Goal: Task Accomplishment & Management: Use online tool/utility

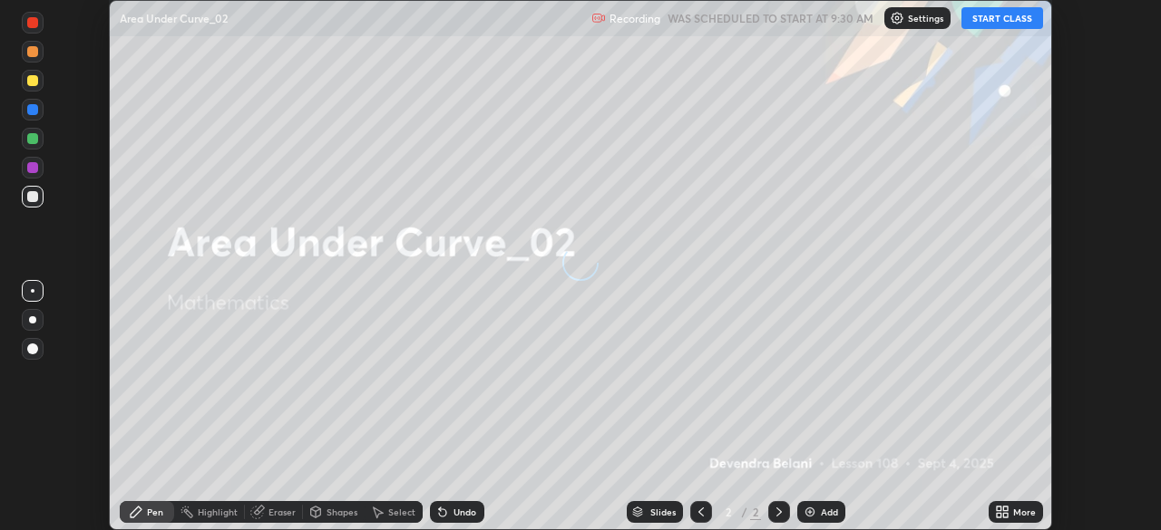
scroll to position [530, 1161]
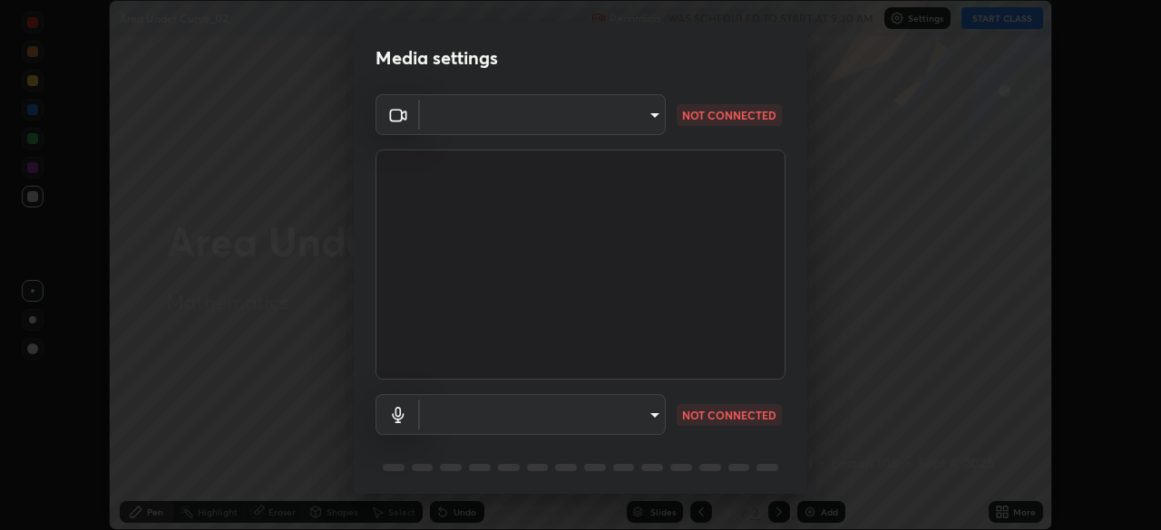
type input "e935e90e6c1ab5daa0dcc92e8481b2929d3357ce8b6dafce0a80e6d5474c7f03"
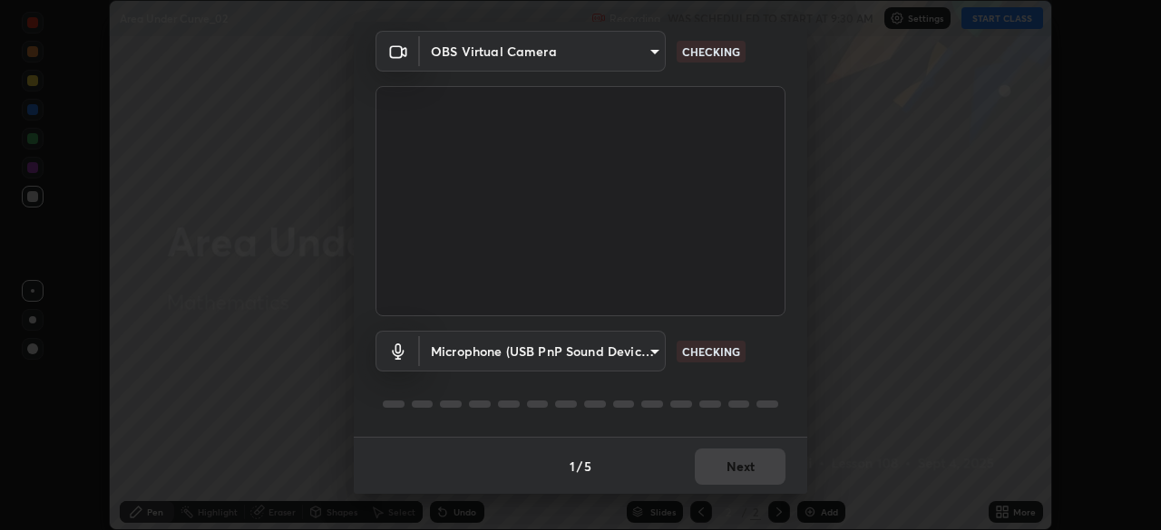
click at [656, 356] on body "Erase all Area Under Curve_02 Recording WAS SCHEDULED TO START AT 9:30 AM Setti…" at bounding box center [580, 265] width 1161 height 530
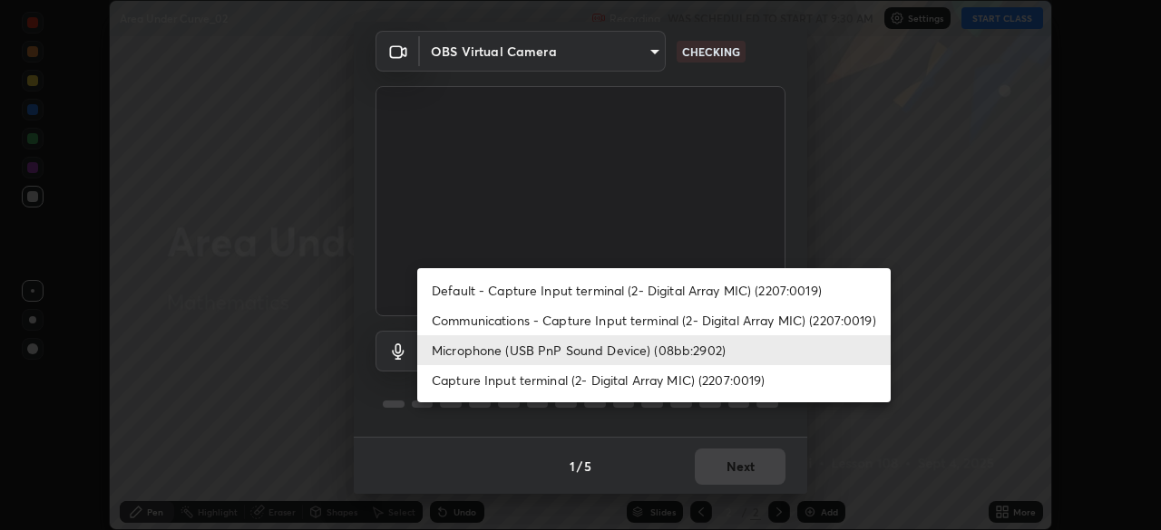
click at [633, 384] on li "Capture Input terminal (2- Digital Array MIC) (2207:0019)" at bounding box center [653, 380] width 473 height 30
type input "0b0f5612b23d45a236358cd6c9383be5ff66fbddf4e552bd91f60b62fa3eca15"
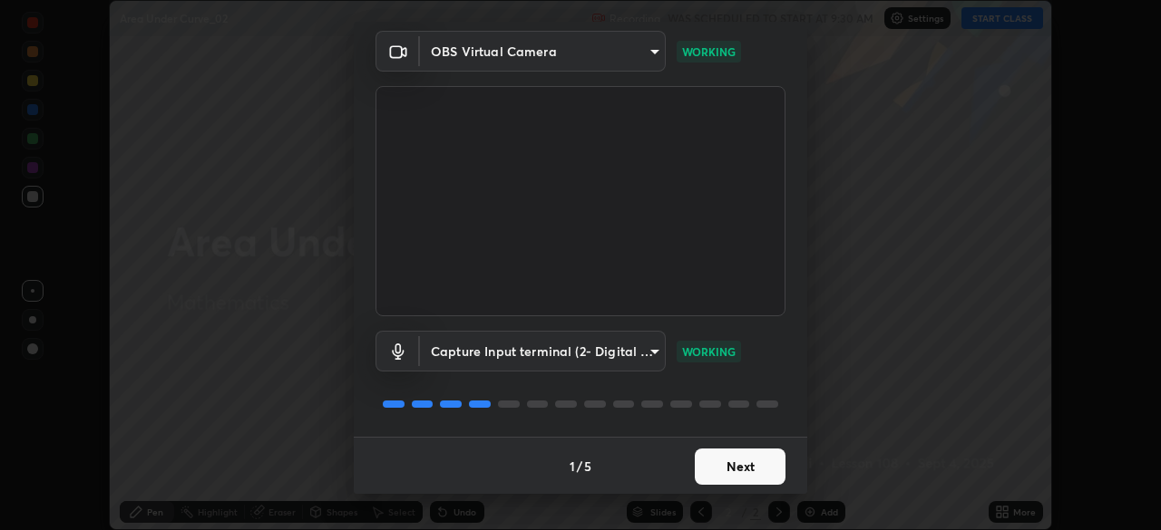
click at [744, 472] on button "Next" at bounding box center [740, 467] width 91 height 36
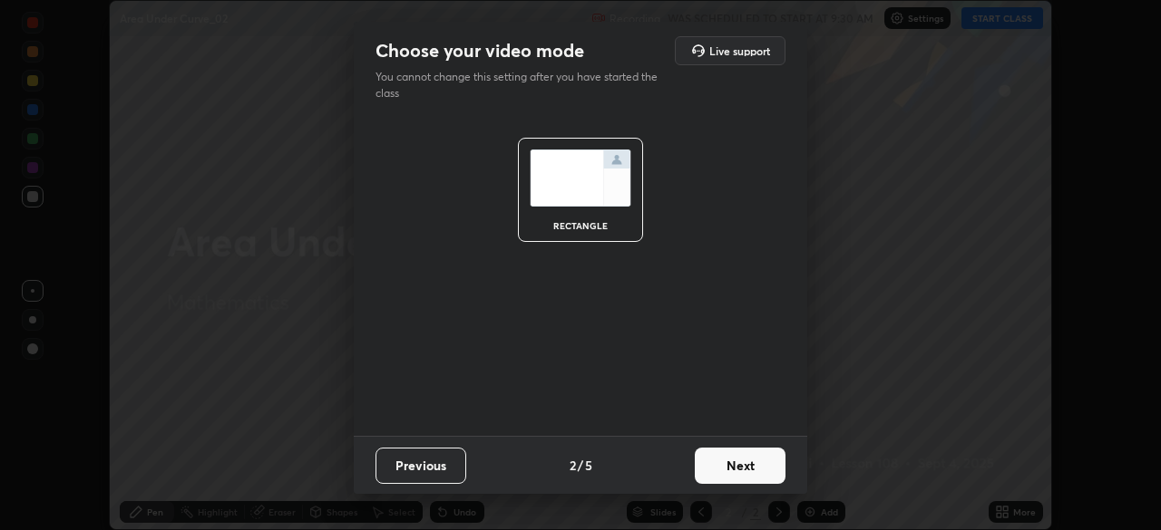
click at [753, 466] on button "Next" at bounding box center [740, 466] width 91 height 36
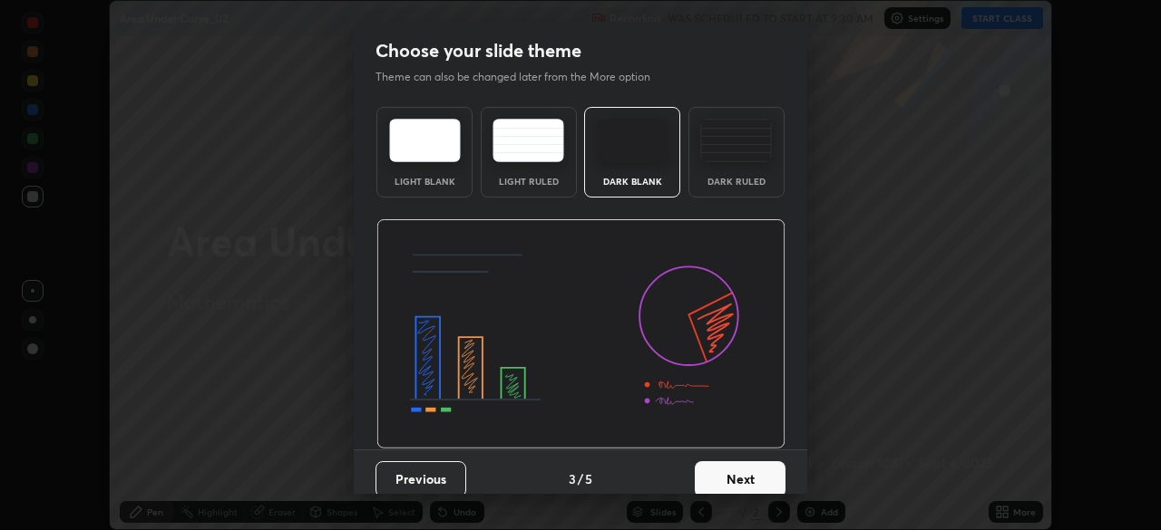
click at [773, 470] on button "Next" at bounding box center [740, 480] width 91 height 36
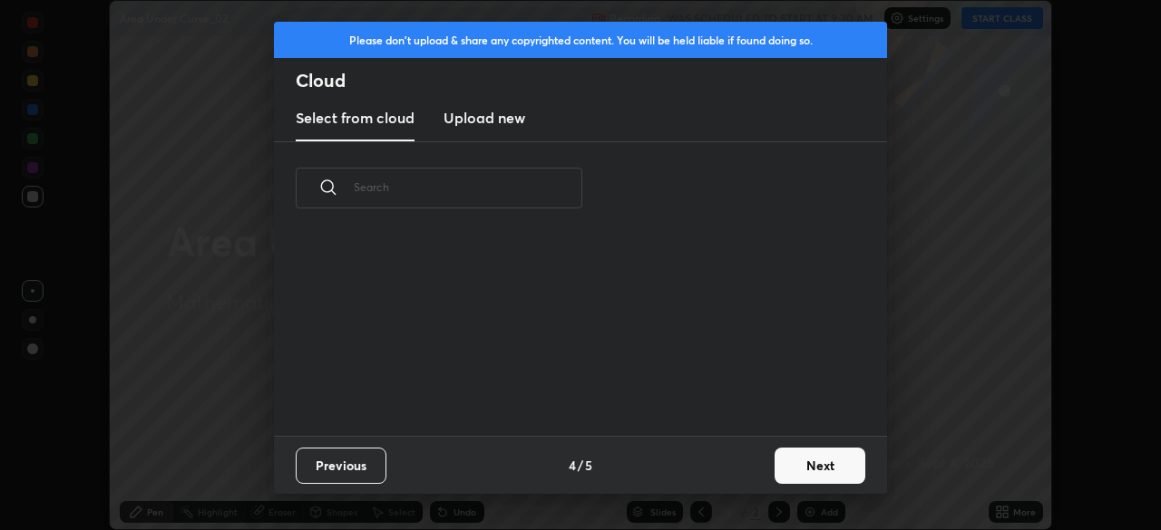
click at [787, 475] on button "Next" at bounding box center [819, 466] width 91 height 36
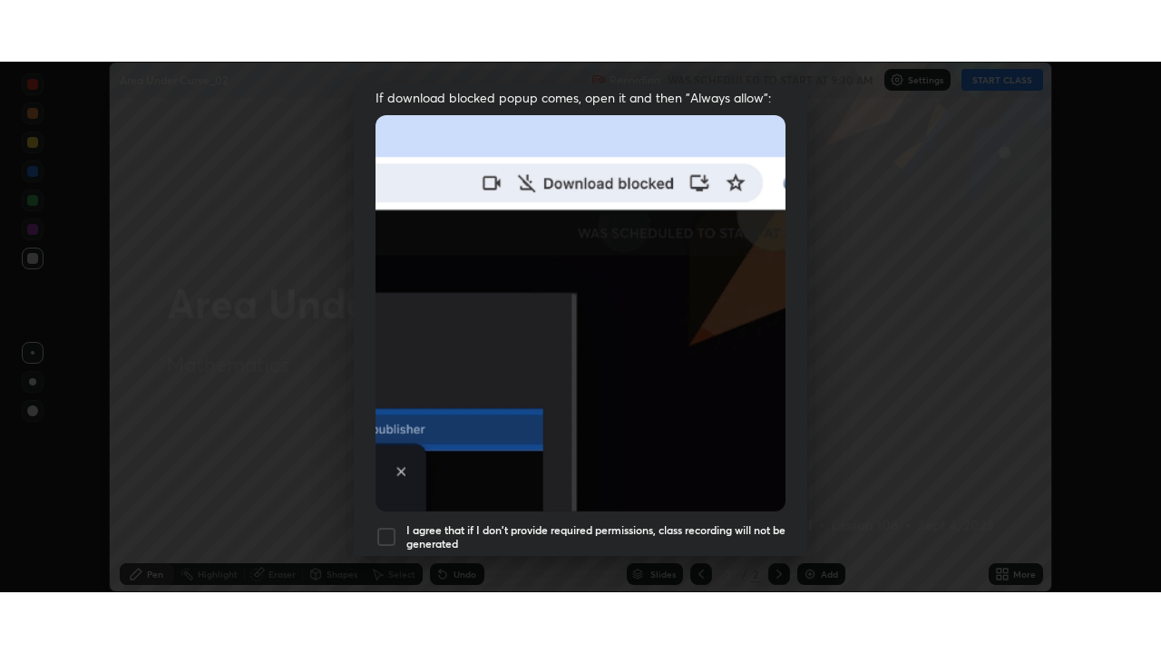
scroll to position [433, 0]
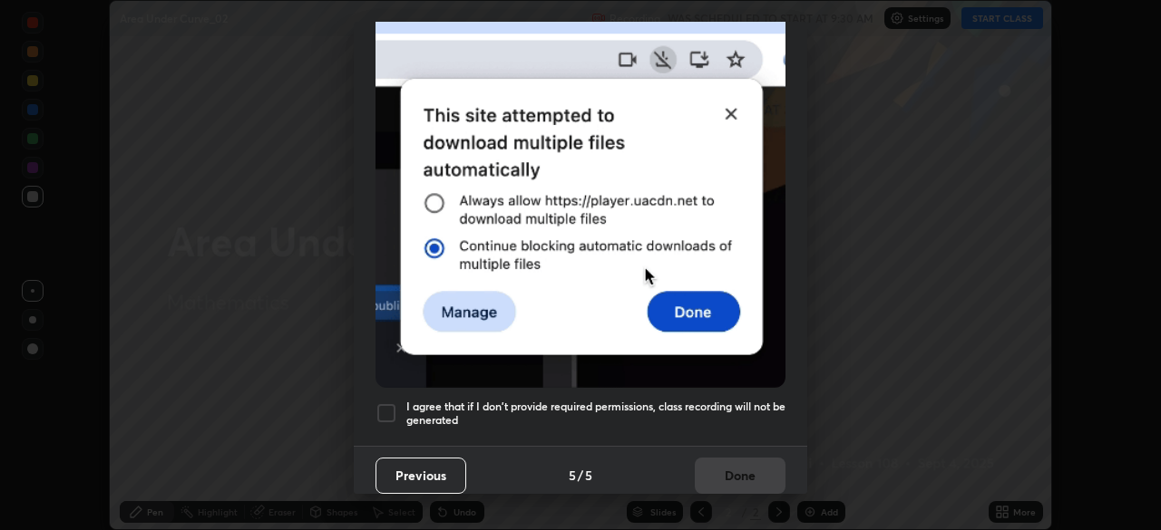
click at [384, 410] on div at bounding box center [386, 414] width 22 height 22
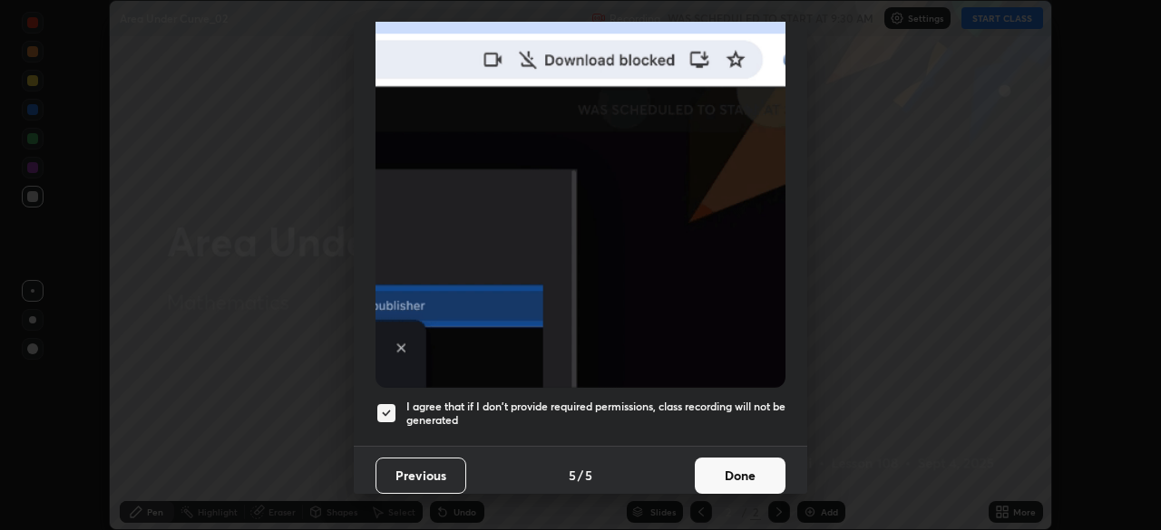
click at [727, 470] on button "Done" at bounding box center [740, 476] width 91 height 36
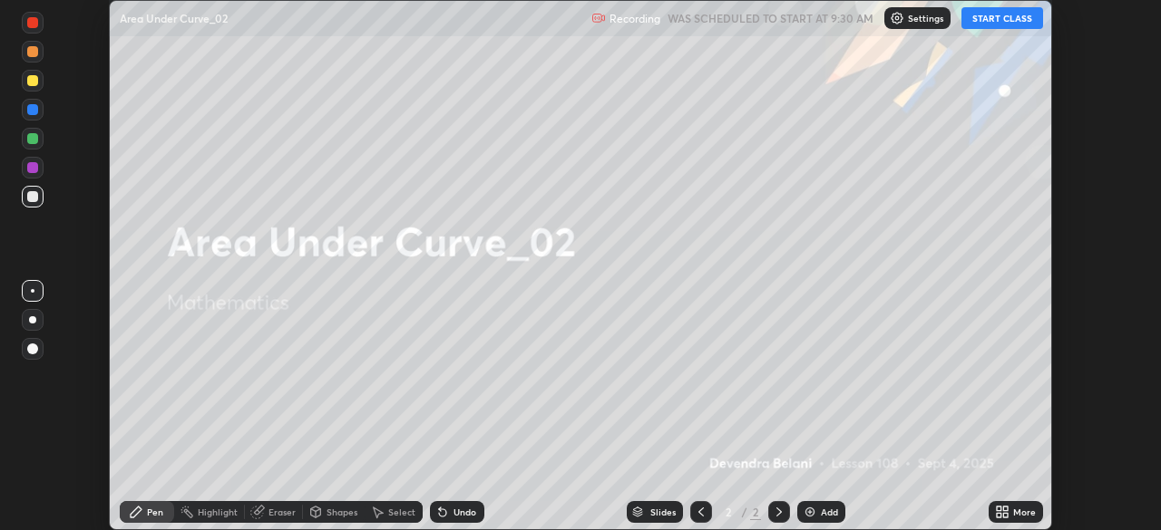
click at [988, 22] on button "START CLASS" at bounding box center [1002, 18] width 82 height 22
click at [814, 510] on img at bounding box center [809, 512] width 15 height 15
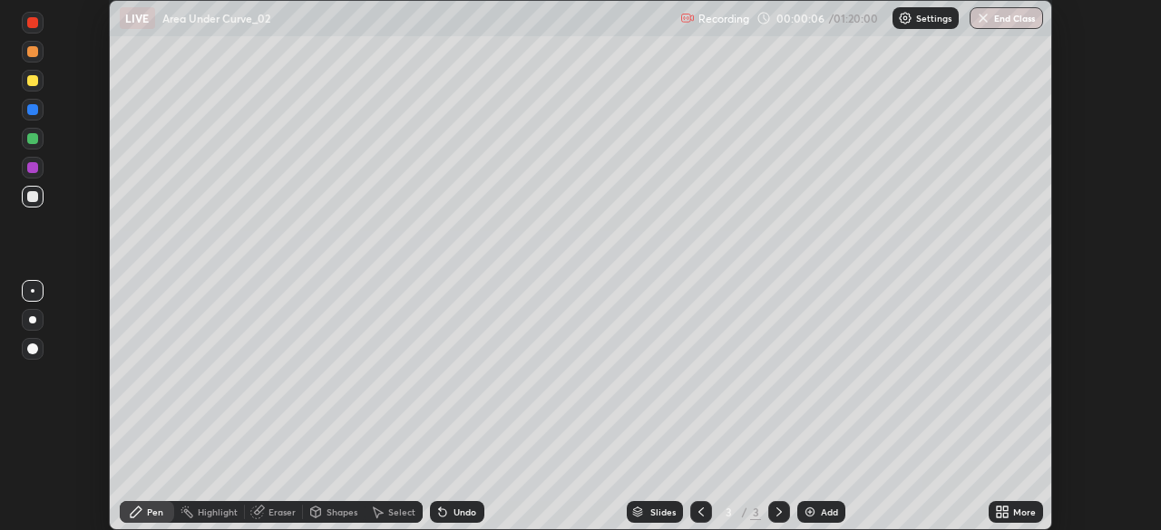
click at [1000, 513] on icon at bounding box center [1002, 512] width 15 height 15
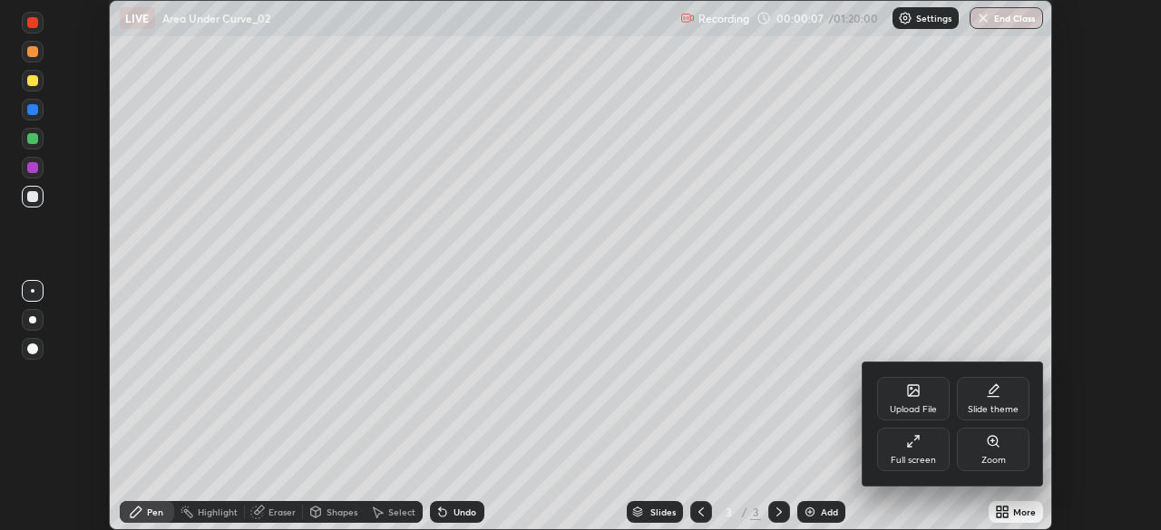
click at [918, 462] on div "Full screen" at bounding box center [912, 460] width 45 height 9
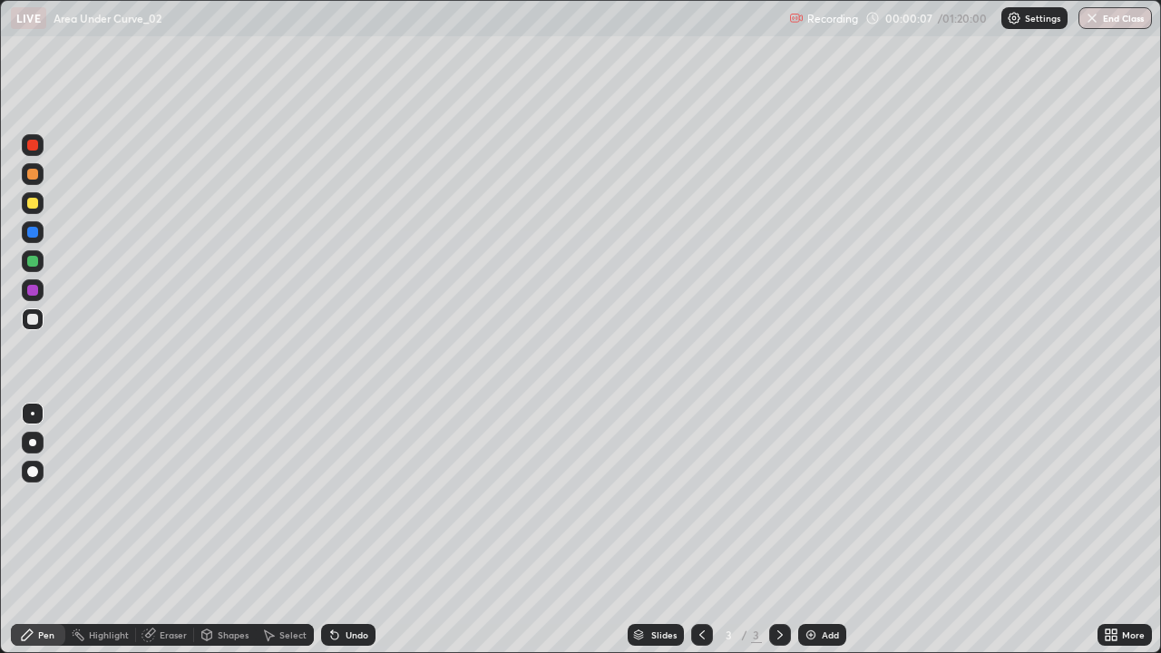
scroll to position [653, 1161]
click at [36, 210] on div at bounding box center [33, 203] width 22 height 22
click at [37, 182] on div at bounding box center [33, 174] width 22 height 22
click at [33, 203] on div at bounding box center [32, 203] width 11 height 11
click at [32, 293] on div at bounding box center [32, 290] width 11 height 11
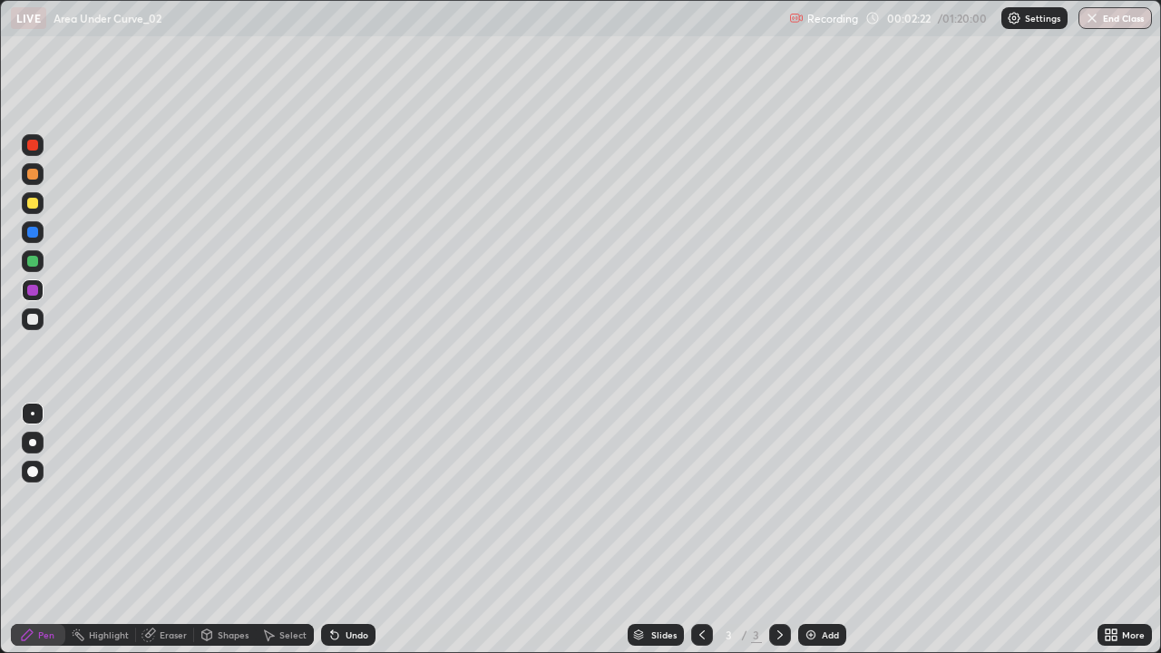
click at [34, 265] on div at bounding box center [32, 261] width 11 height 11
click at [805, 530] on img at bounding box center [810, 634] width 15 height 15
click at [296, 530] on div "Select" at bounding box center [285, 635] width 58 height 22
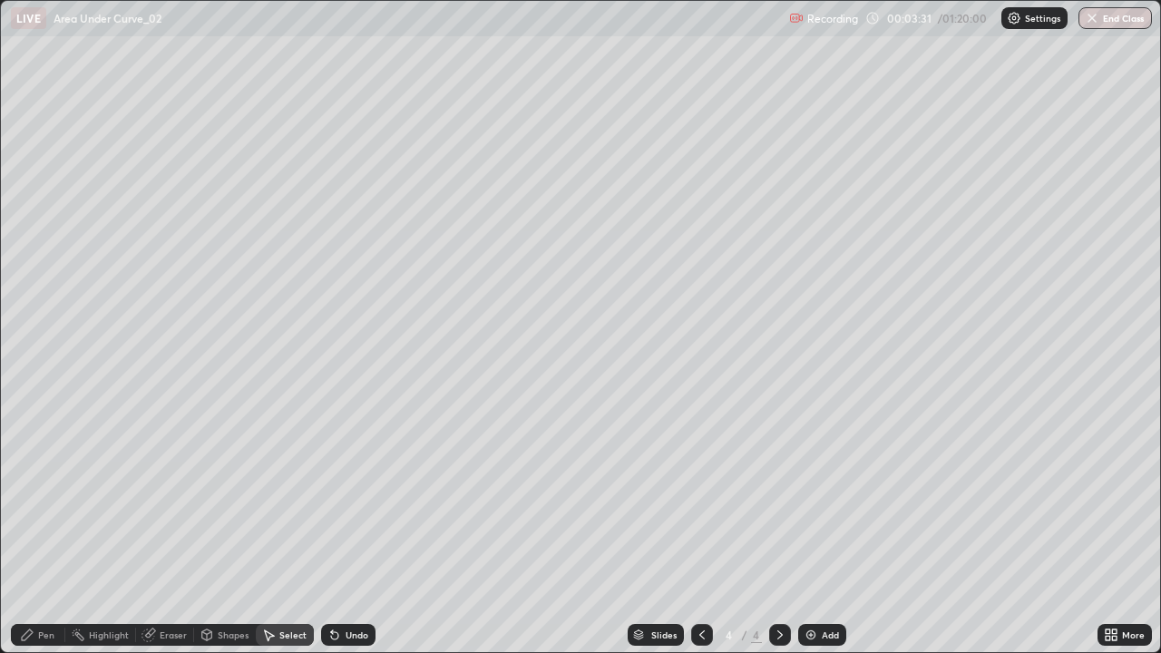
click at [290, 530] on div "Select" at bounding box center [285, 635] width 58 height 22
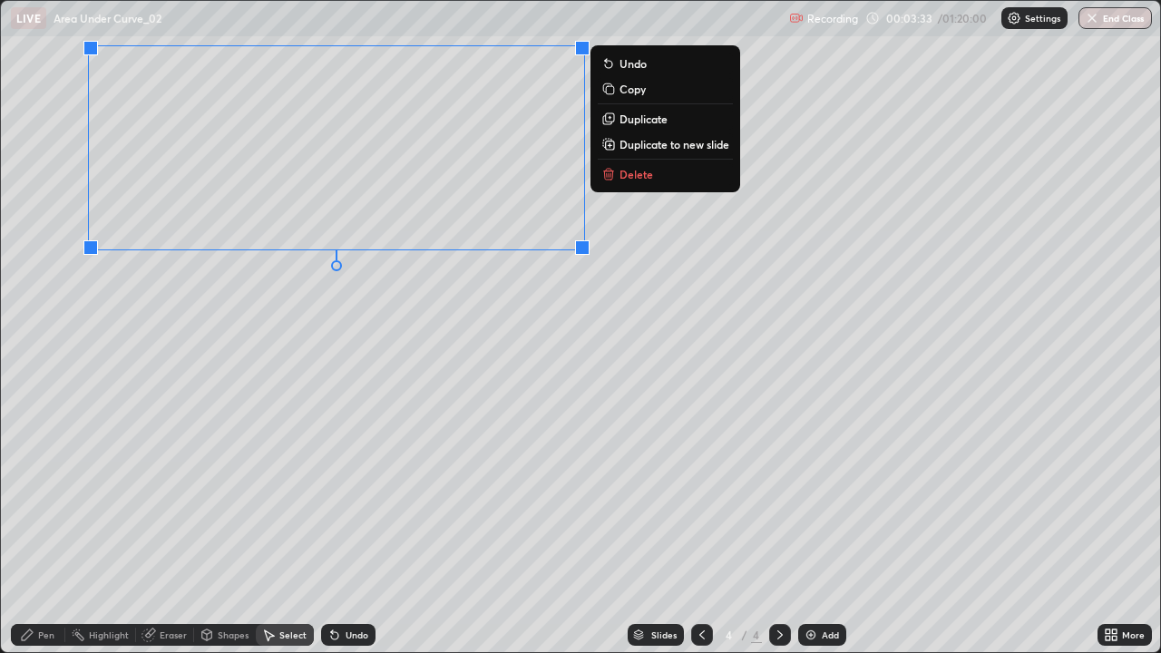
click at [716, 179] on button "Delete" at bounding box center [665, 174] width 135 height 22
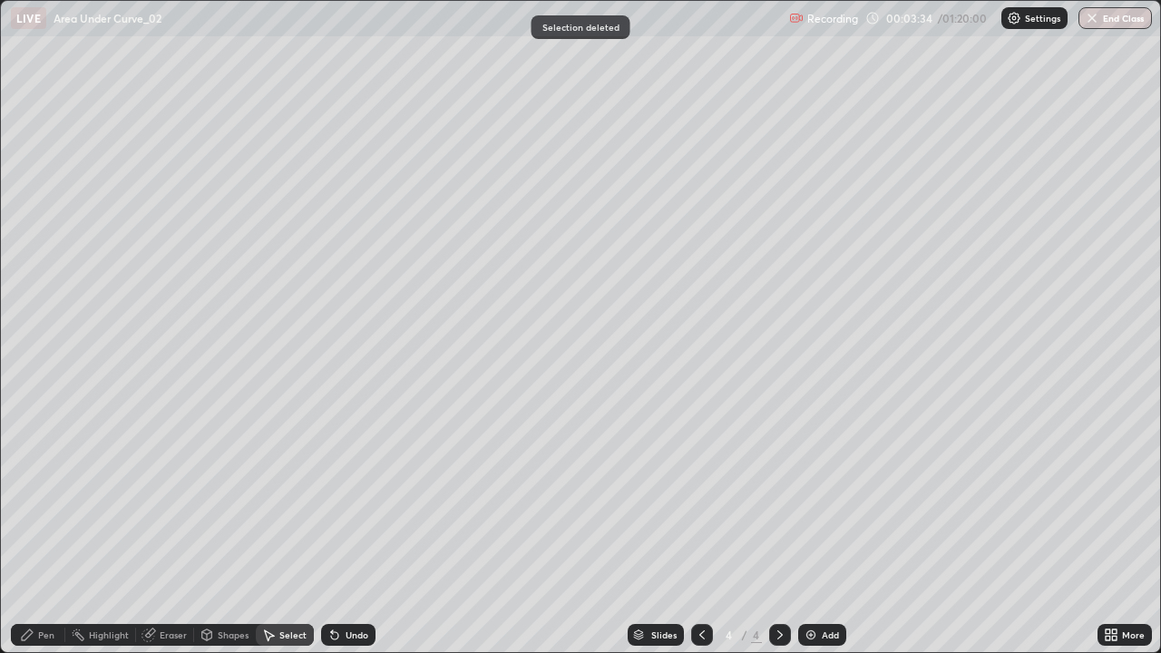
click at [47, 530] on div "Pen" at bounding box center [46, 634] width 16 height 9
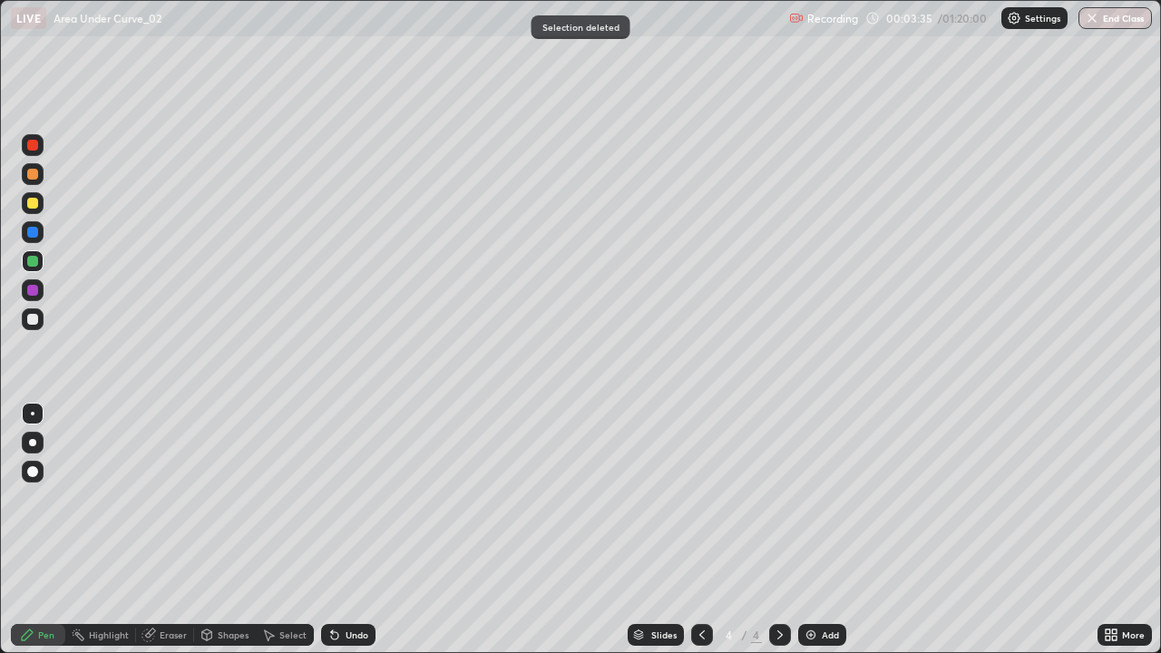
click at [33, 203] on div at bounding box center [32, 203] width 11 height 11
click at [34, 181] on div at bounding box center [33, 174] width 22 height 22
click at [355, 530] on div "Undo" at bounding box center [348, 635] width 54 height 22
click at [808, 530] on img at bounding box center [810, 634] width 15 height 15
click at [31, 206] on div at bounding box center [32, 203] width 11 height 11
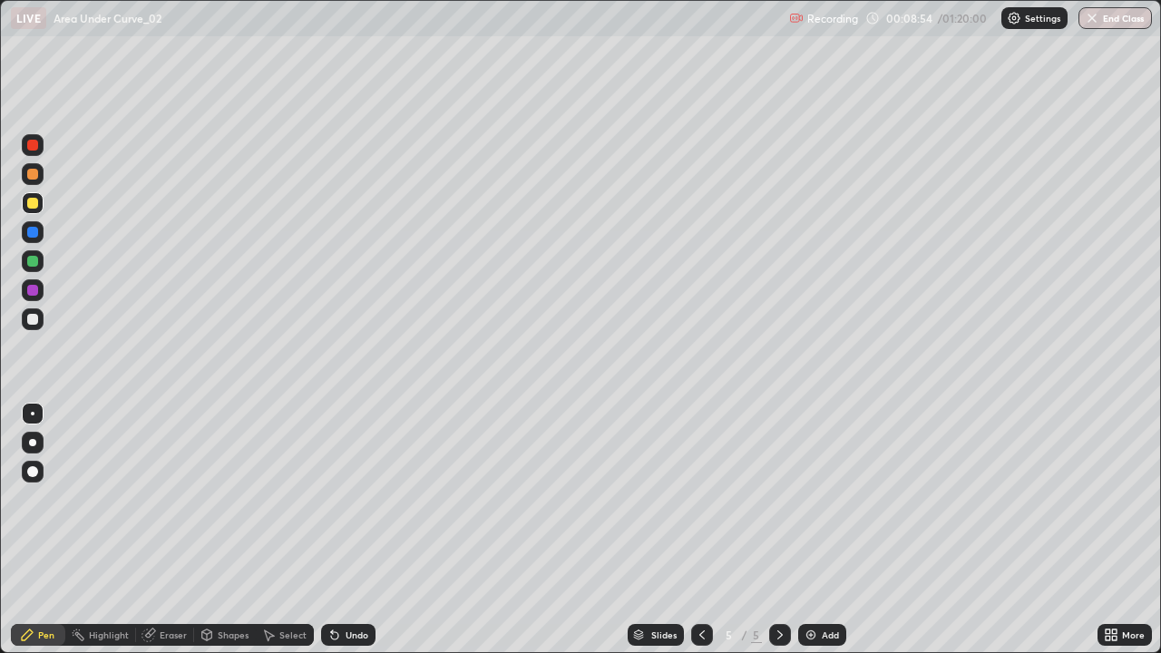
click at [33, 204] on div at bounding box center [32, 203] width 11 height 11
click at [25, 296] on div at bounding box center [33, 290] width 22 height 22
click at [342, 530] on div "Undo" at bounding box center [348, 635] width 54 height 22
click at [340, 530] on div "Undo" at bounding box center [348, 635] width 54 height 22
click at [338, 530] on div "Undo" at bounding box center [348, 635] width 54 height 22
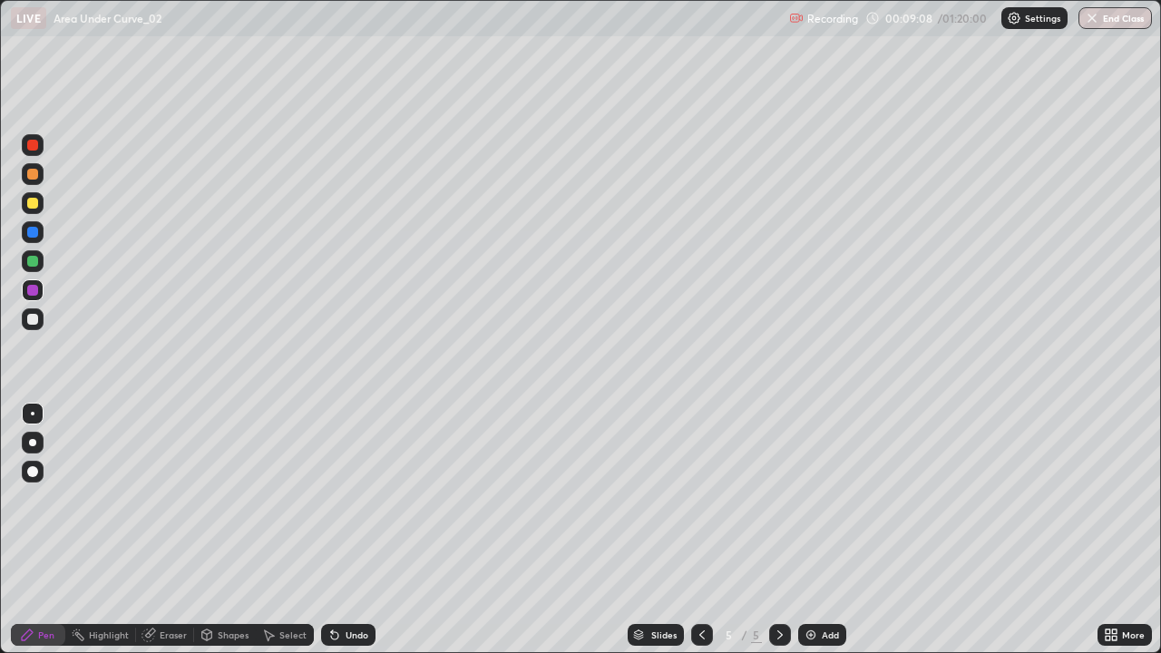
click at [331, 530] on icon at bounding box center [332, 631] width 2 height 2
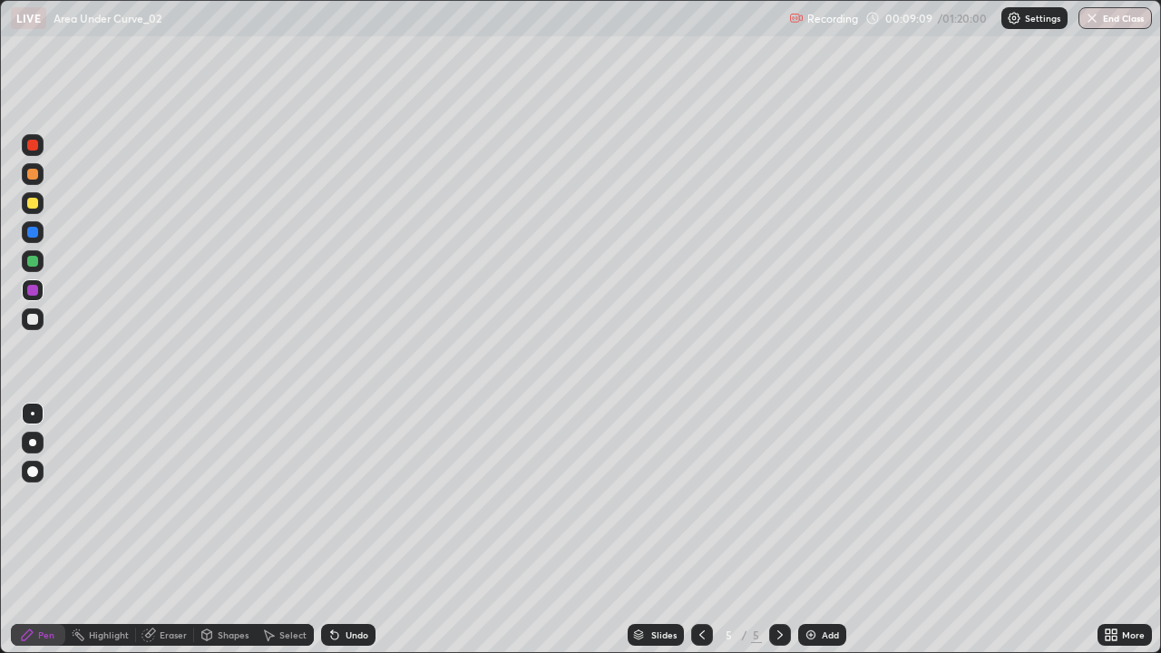
click at [337, 530] on icon at bounding box center [334, 634] width 15 height 15
click at [339, 530] on div "Undo" at bounding box center [348, 635] width 54 height 22
click at [340, 530] on div "Undo" at bounding box center [348, 635] width 54 height 22
click at [338, 530] on icon at bounding box center [334, 634] width 15 height 15
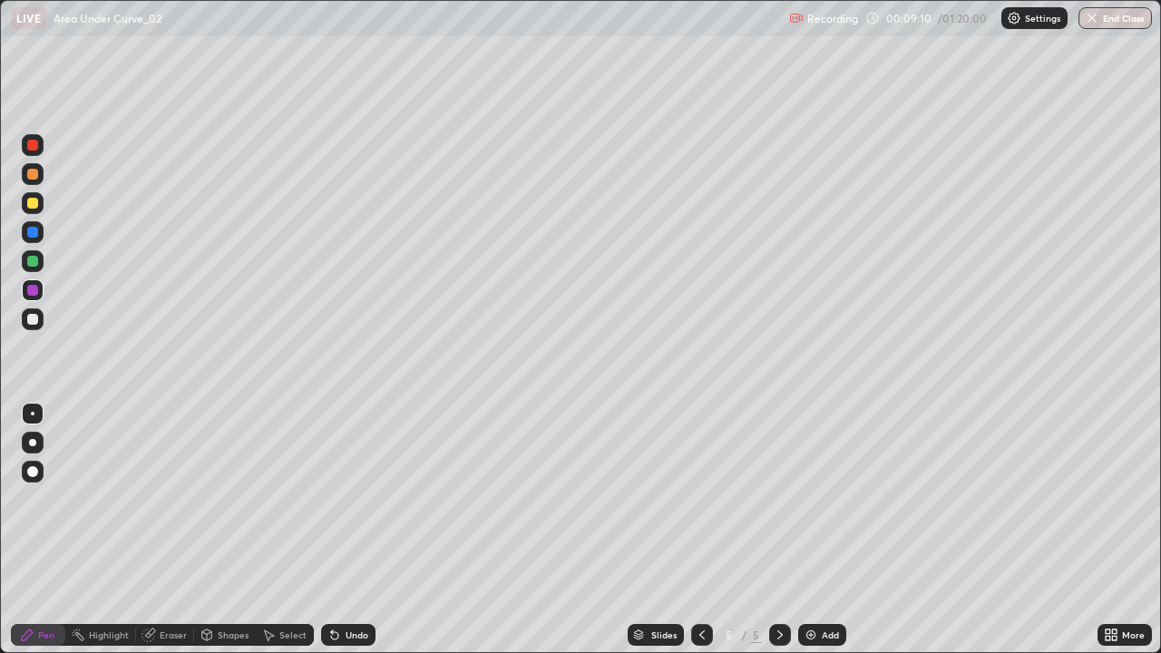
click at [339, 530] on div "Undo" at bounding box center [348, 635] width 54 height 22
click at [340, 530] on div "Undo" at bounding box center [348, 635] width 54 height 22
click at [341, 530] on div "Undo" at bounding box center [348, 635] width 54 height 22
click at [339, 530] on div "Undo" at bounding box center [348, 635] width 54 height 22
click at [331, 530] on icon at bounding box center [332, 631] width 2 height 2
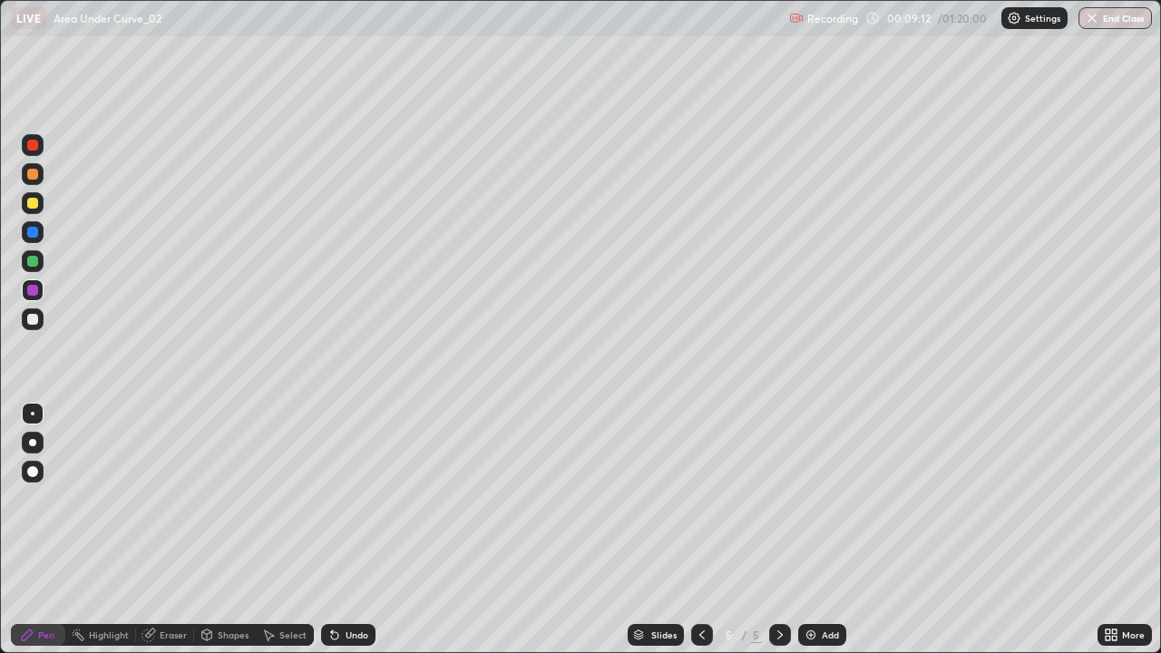
click at [42, 326] on div at bounding box center [33, 319] width 22 height 22
click at [178, 530] on div "Eraser" at bounding box center [173, 634] width 27 height 9
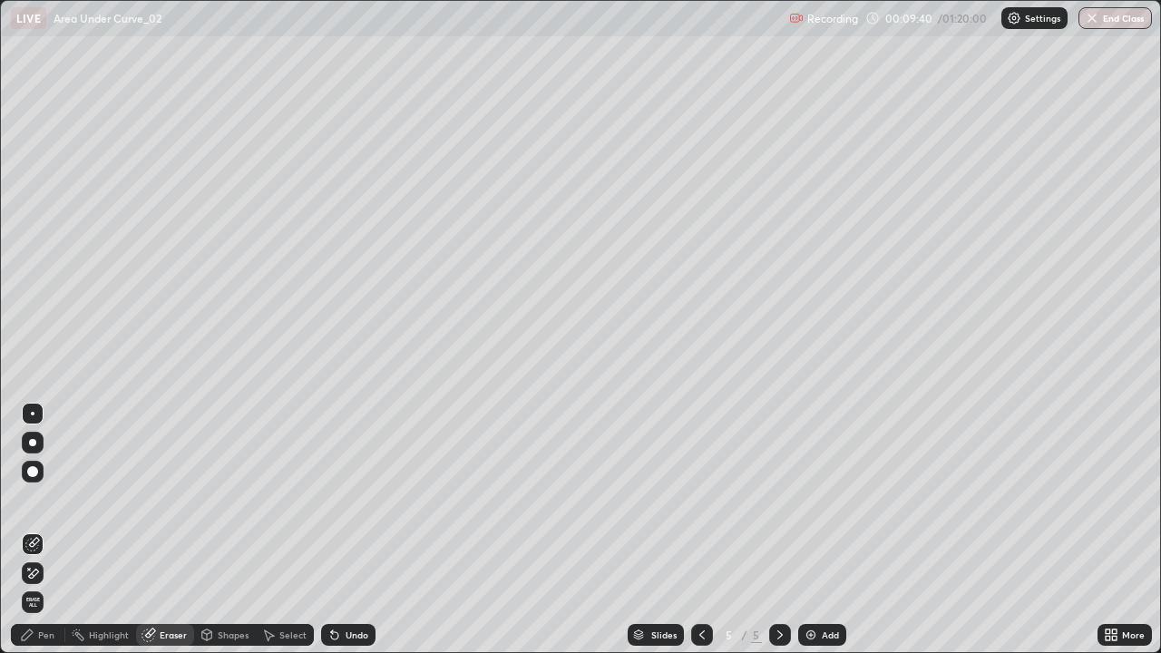
click at [53, 530] on div "Pen" at bounding box center [46, 634] width 16 height 9
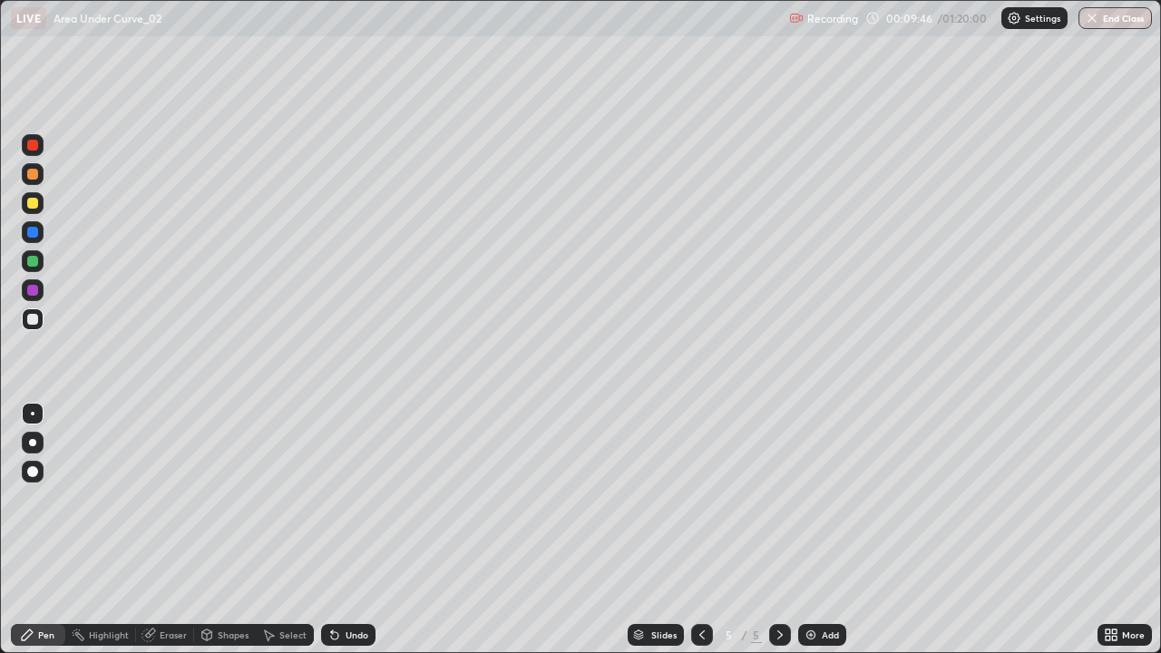
click at [336, 530] on icon at bounding box center [334, 634] width 15 height 15
click at [41, 210] on div at bounding box center [33, 203] width 22 height 22
click at [345, 530] on div "Undo" at bounding box center [356, 634] width 23 height 9
click at [341, 530] on div "Undo" at bounding box center [348, 635] width 54 height 22
click at [338, 530] on icon at bounding box center [334, 634] width 15 height 15
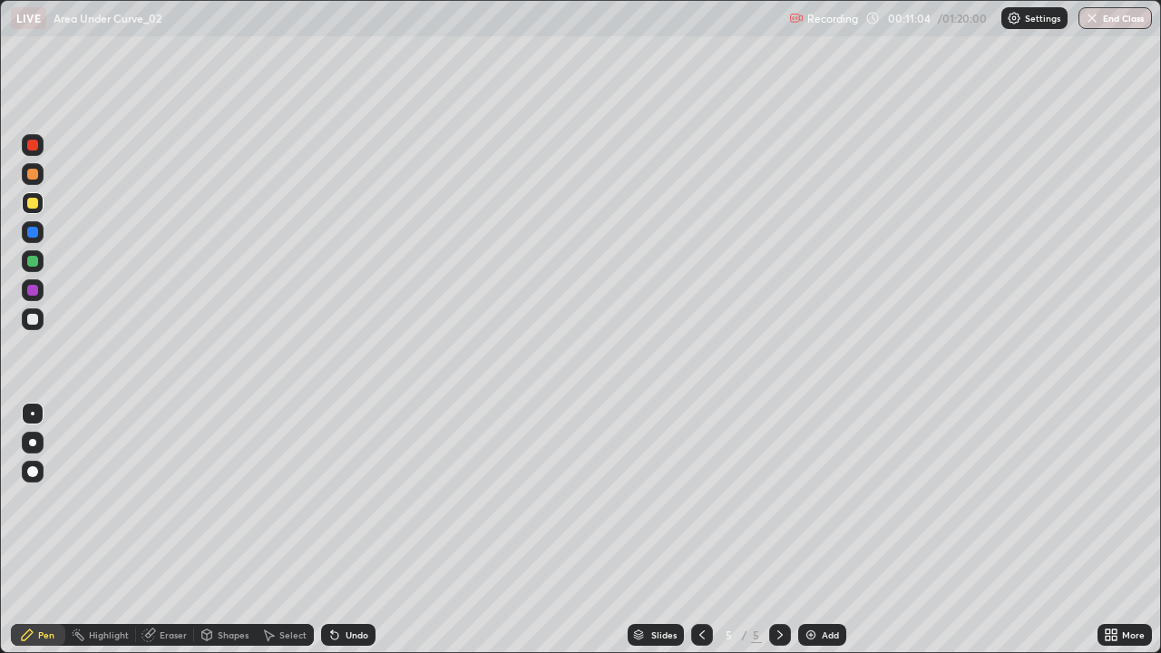
click at [337, 530] on icon at bounding box center [334, 634] width 15 height 15
click at [356, 530] on div "Undo" at bounding box center [356, 634] width 23 height 9
click at [345, 530] on div "Undo" at bounding box center [356, 634] width 23 height 9
click at [817, 530] on div "Add" at bounding box center [822, 635] width 48 height 22
click at [702, 530] on icon at bounding box center [701, 634] width 5 height 9
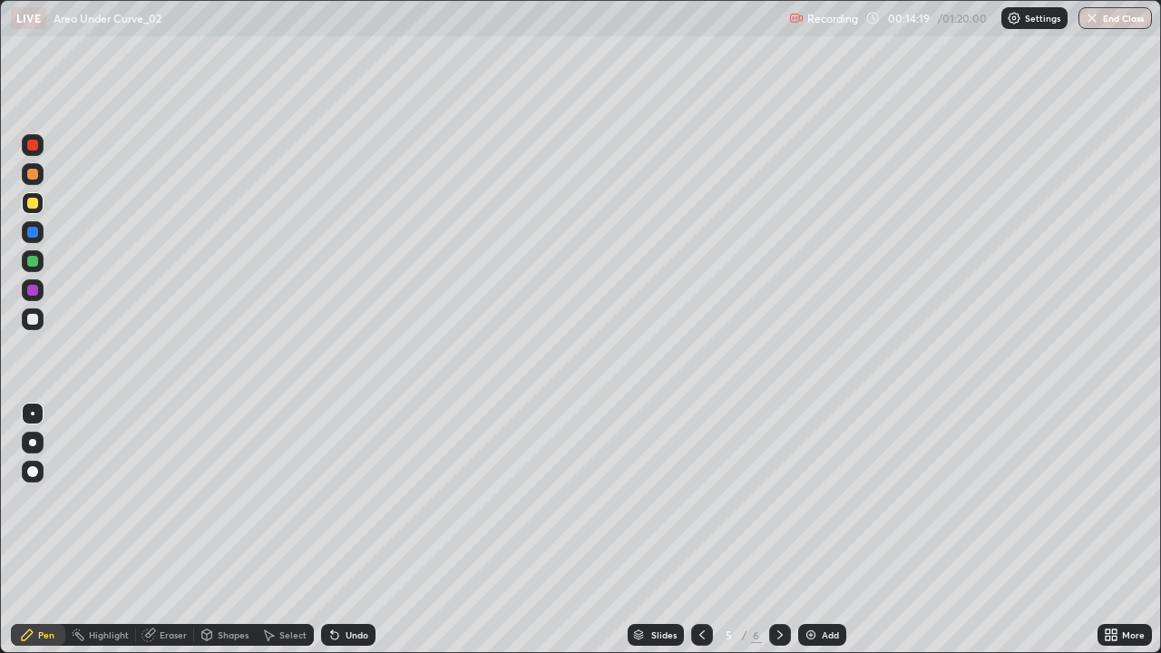
click at [697, 530] on icon at bounding box center [702, 634] width 15 height 15
click at [691, 530] on div at bounding box center [702, 635] width 22 height 22
click at [778, 530] on icon at bounding box center [780, 634] width 15 height 15
click at [777, 530] on icon at bounding box center [780, 634] width 15 height 15
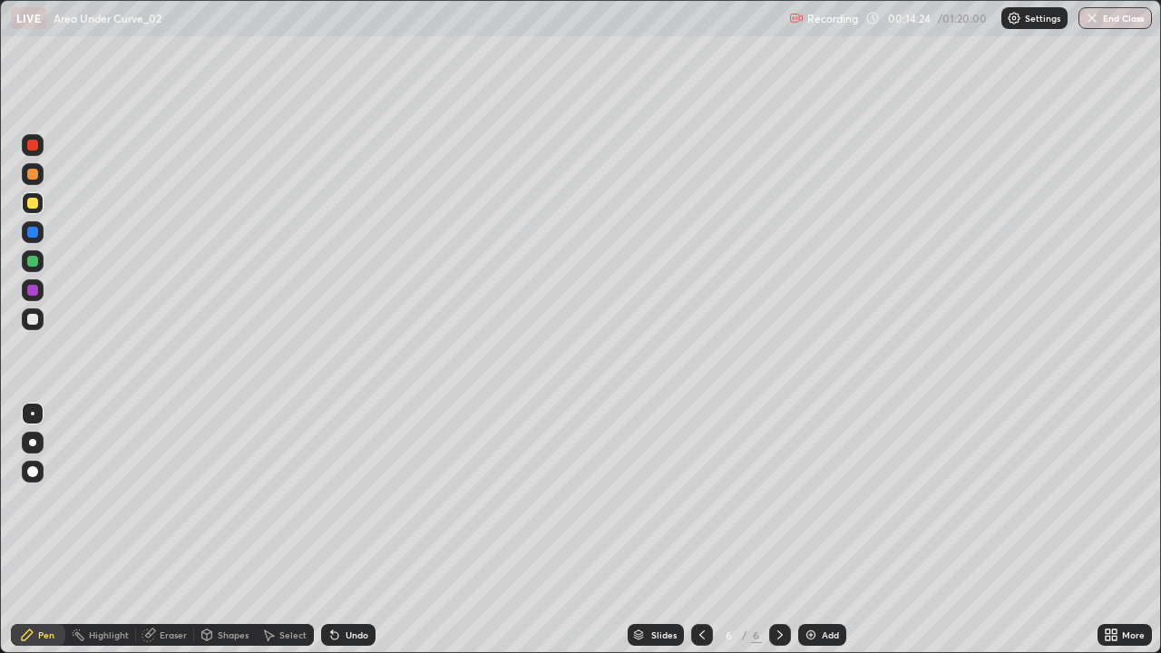
click at [691, 530] on div at bounding box center [702, 635] width 22 height 36
click at [776, 530] on icon at bounding box center [780, 634] width 15 height 15
click at [700, 530] on icon at bounding box center [702, 634] width 15 height 15
click at [697, 530] on icon at bounding box center [702, 634] width 15 height 15
click at [700, 530] on icon at bounding box center [702, 634] width 15 height 15
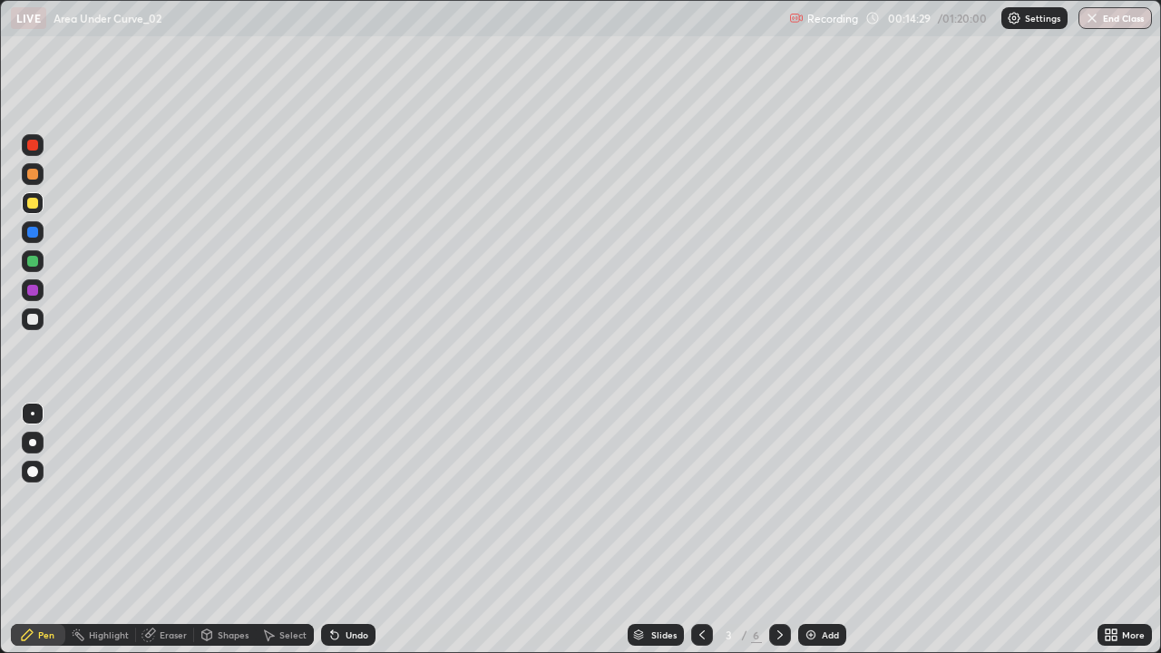
click at [778, 530] on icon at bounding box center [780, 634] width 15 height 15
click at [774, 530] on icon at bounding box center [780, 634] width 15 height 15
click at [778, 530] on icon at bounding box center [780, 634] width 15 height 15
click at [34, 292] on div at bounding box center [32, 290] width 11 height 11
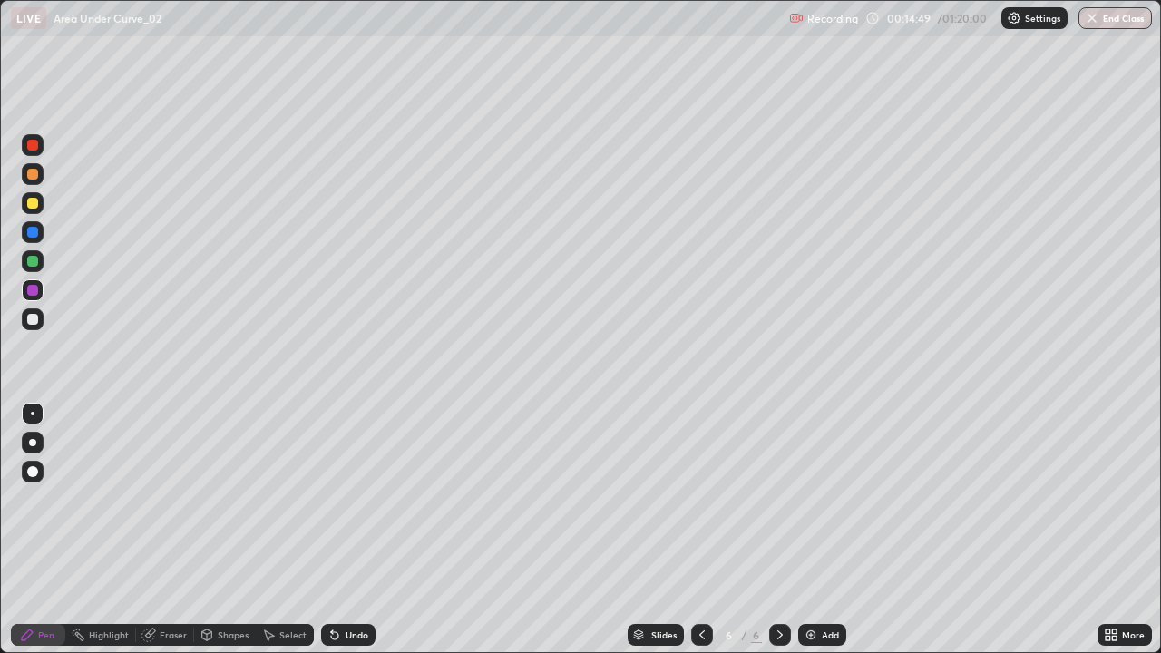
click at [36, 232] on div at bounding box center [32, 232] width 11 height 11
click at [40, 203] on div at bounding box center [33, 203] width 22 height 22
click at [30, 176] on div at bounding box center [32, 174] width 11 height 11
click at [355, 530] on div "Undo" at bounding box center [348, 635] width 54 height 22
click at [301, 530] on div "Select" at bounding box center [292, 634] width 27 height 9
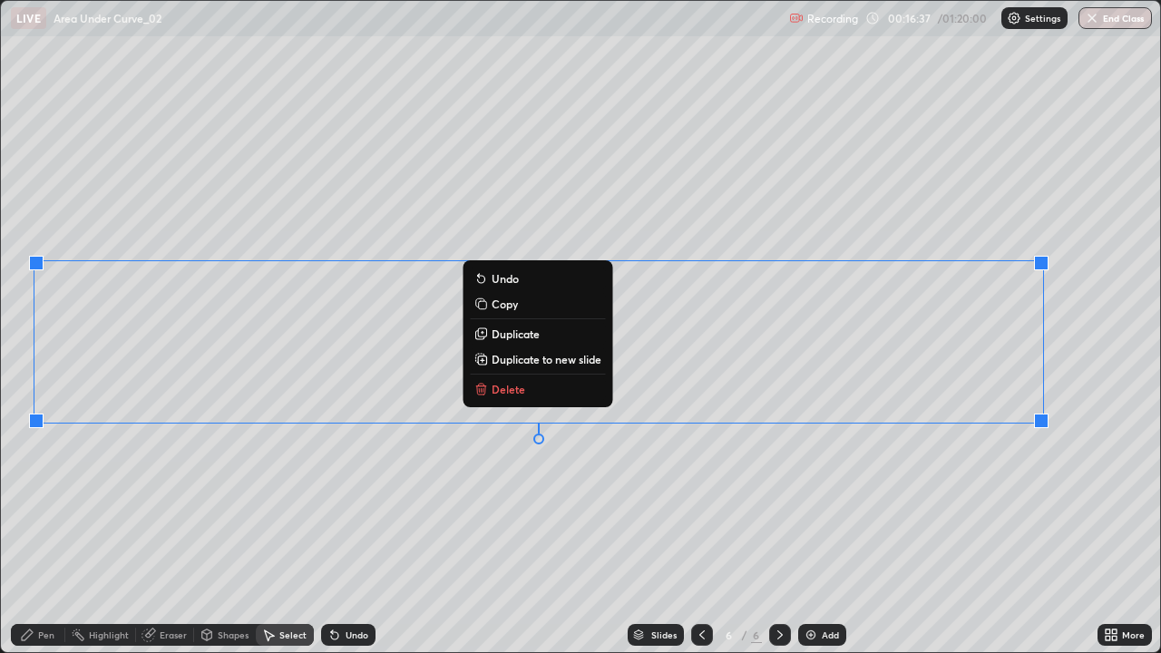
click at [472, 530] on div "0 ° Undo Copy Duplicate Duplicate to new slide Delete" at bounding box center [581, 327] width 1160 height 652
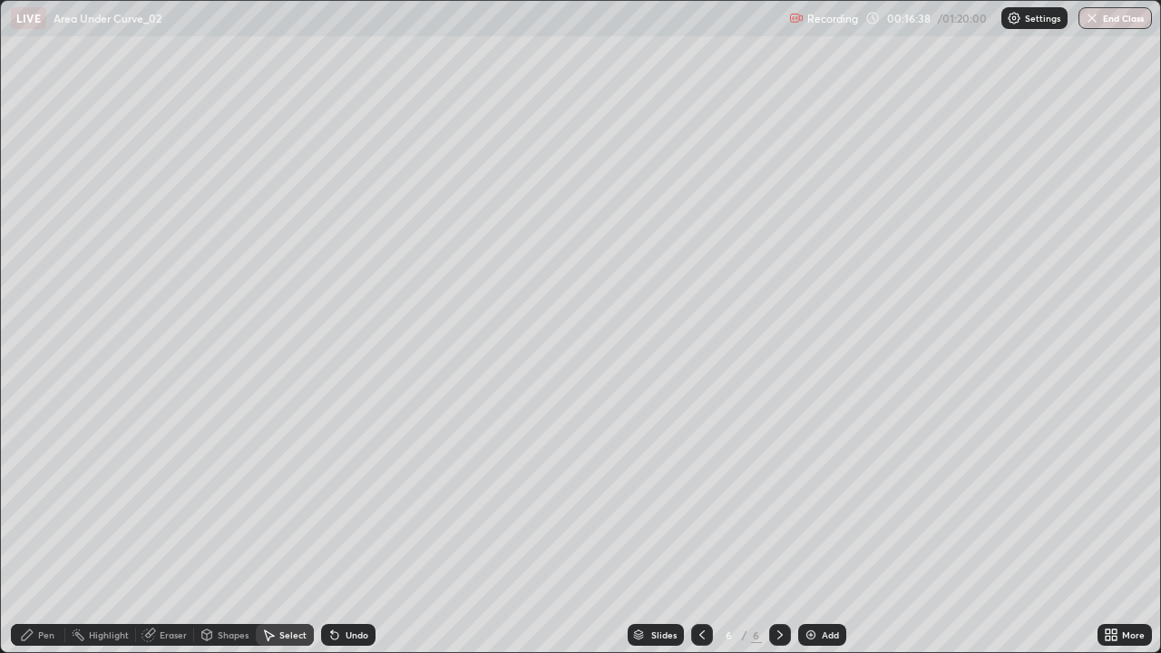
click at [42, 530] on div "Pen" at bounding box center [46, 634] width 16 height 9
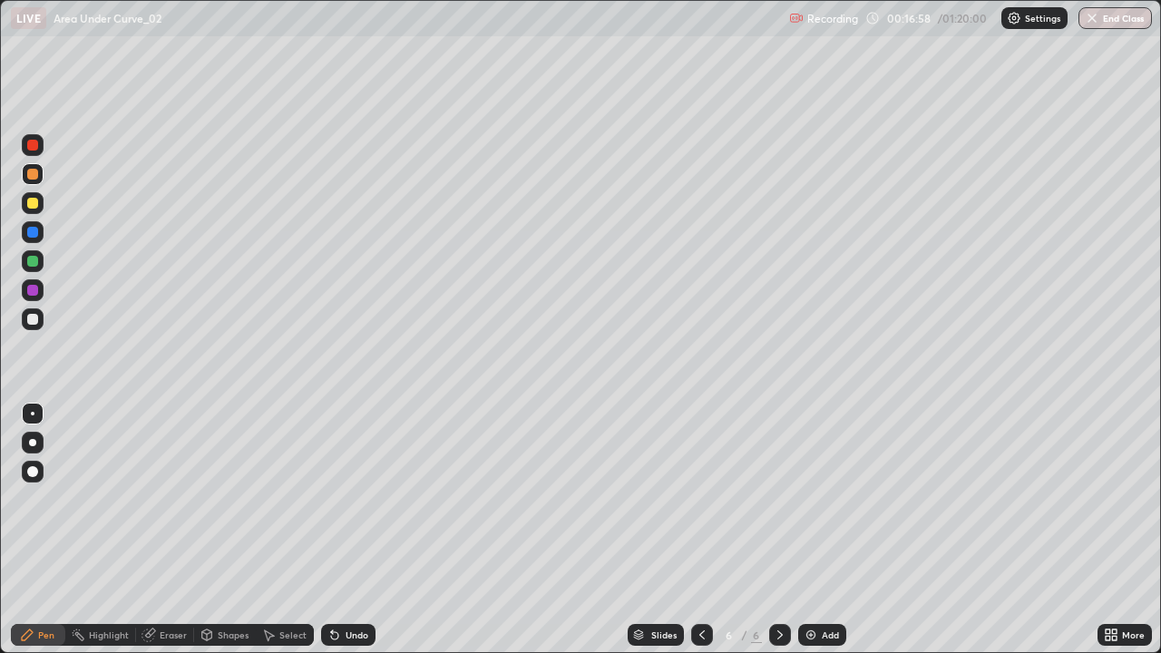
click at [355, 530] on div "Undo" at bounding box center [356, 634] width 23 height 9
click at [30, 202] on div at bounding box center [32, 203] width 11 height 11
click at [812, 530] on div "Add" at bounding box center [822, 635] width 48 height 22
click at [36, 236] on div at bounding box center [32, 232] width 11 height 11
click at [33, 321] on div at bounding box center [32, 319] width 11 height 11
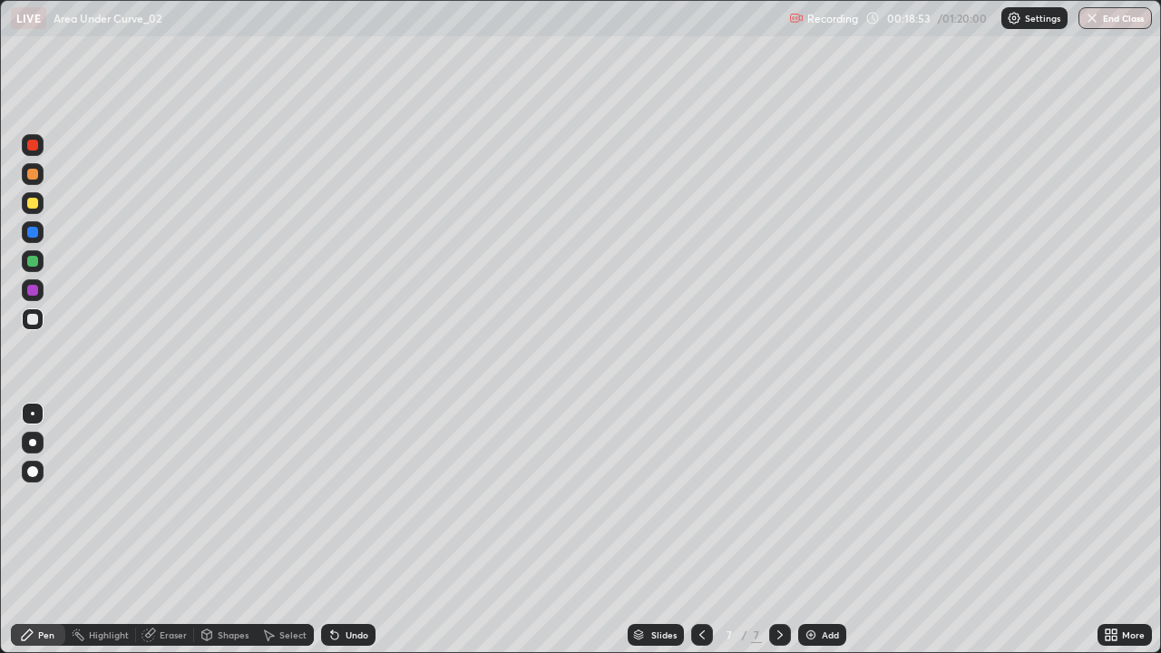
click at [33, 320] on div at bounding box center [32, 319] width 11 height 11
click at [38, 225] on div at bounding box center [33, 232] width 22 height 22
click at [33, 267] on div at bounding box center [33, 261] width 22 height 22
click at [31, 234] on div at bounding box center [32, 232] width 11 height 11
click at [33, 204] on div at bounding box center [32, 203] width 11 height 11
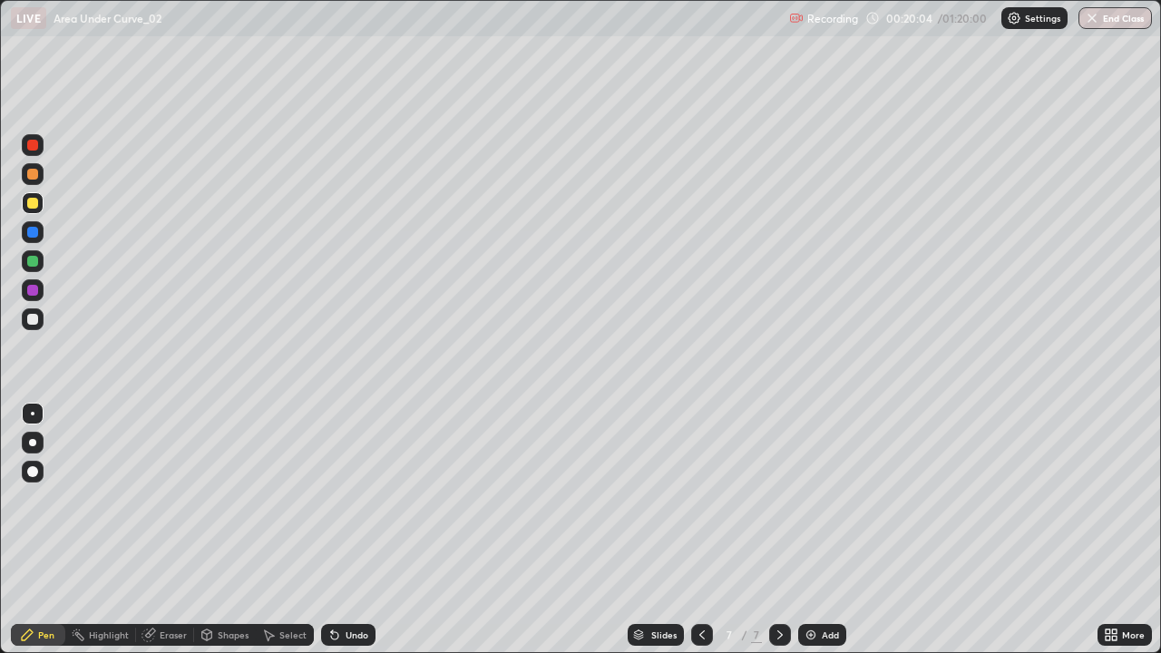
click at [38, 297] on div at bounding box center [33, 290] width 22 height 22
click at [28, 328] on div at bounding box center [33, 319] width 22 height 22
click at [363, 530] on div "Undo" at bounding box center [356, 634] width 23 height 9
click at [31, 203] on div at bounding box center [32, 203] width 11 height 11
click at [35, 253] on div at bounding box center [33, 261] width 22 height 22
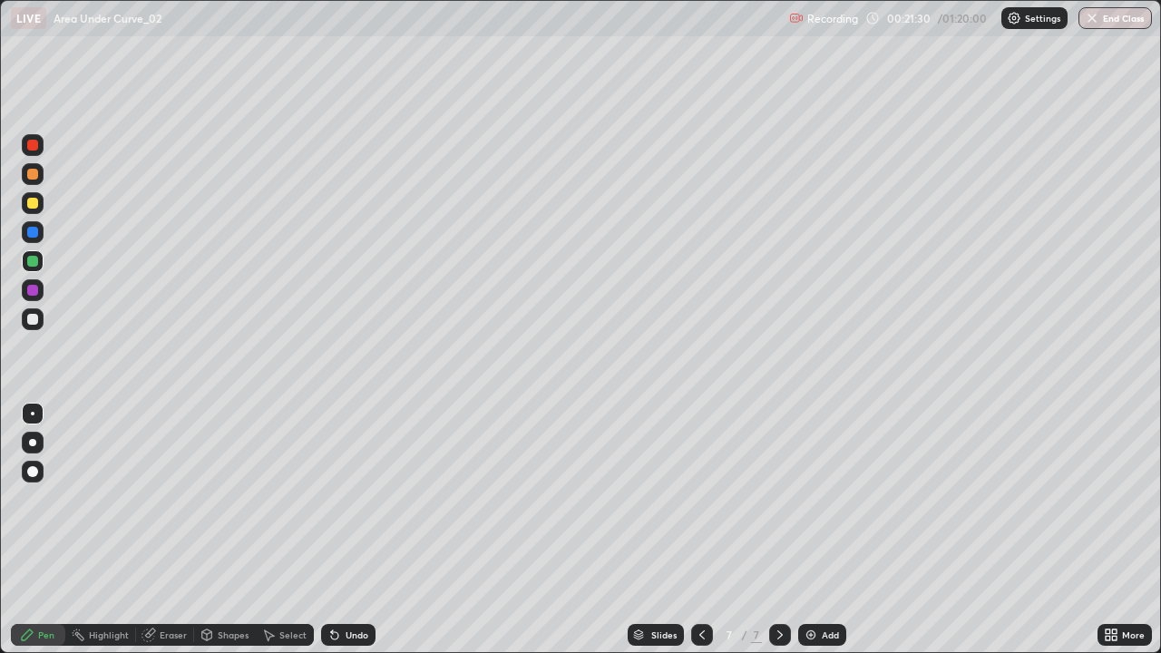
click at [358, 530] on div "Undo" at bounding box center [348, 635] width 54 height 22
click at [351, 530] on div "Undo" at bounding box center [348, 635] width 54 height 22
click at [352, 530] on div "Undo" at bounding box center [348, 635] width 54 height 22
click at [351, 530] on div "Undo" at bounding box center [348, 635] width 54 height 22
click at [350, 530] on div "Undo" at bounding box center [348, 635] width 54 height 22
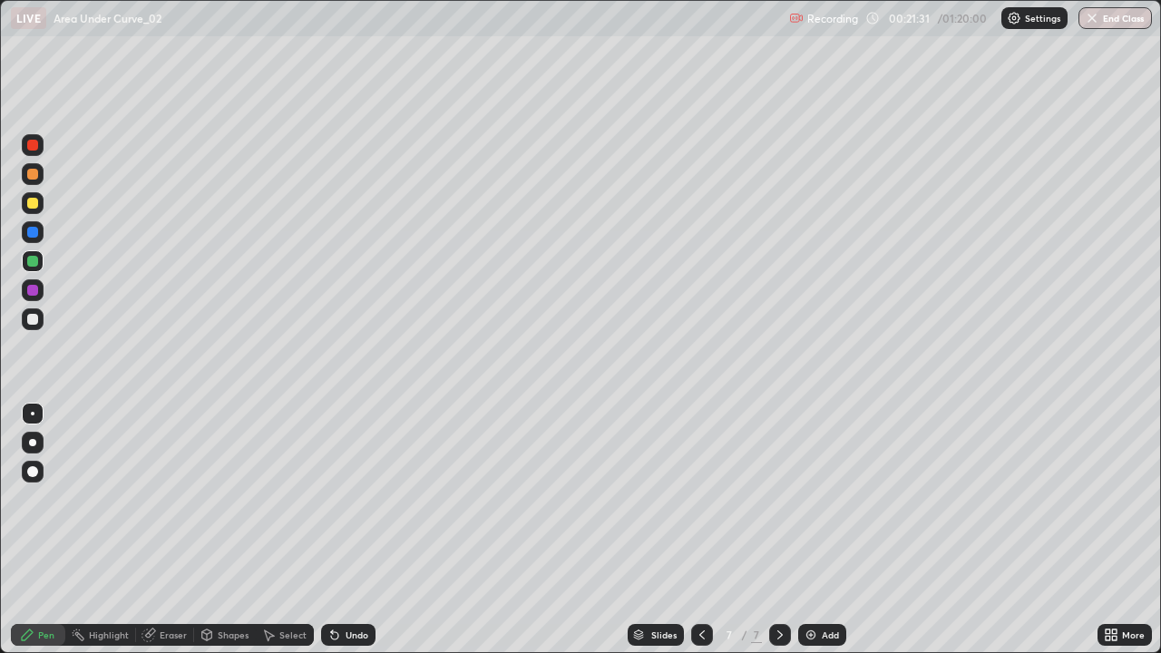
click at [348, 530] on div "Undo" at bounding box center [356, 634] width 23 height 9
click at [188, 530] on div "Eraser" at bounding box center [165, 635] width 58 height 22
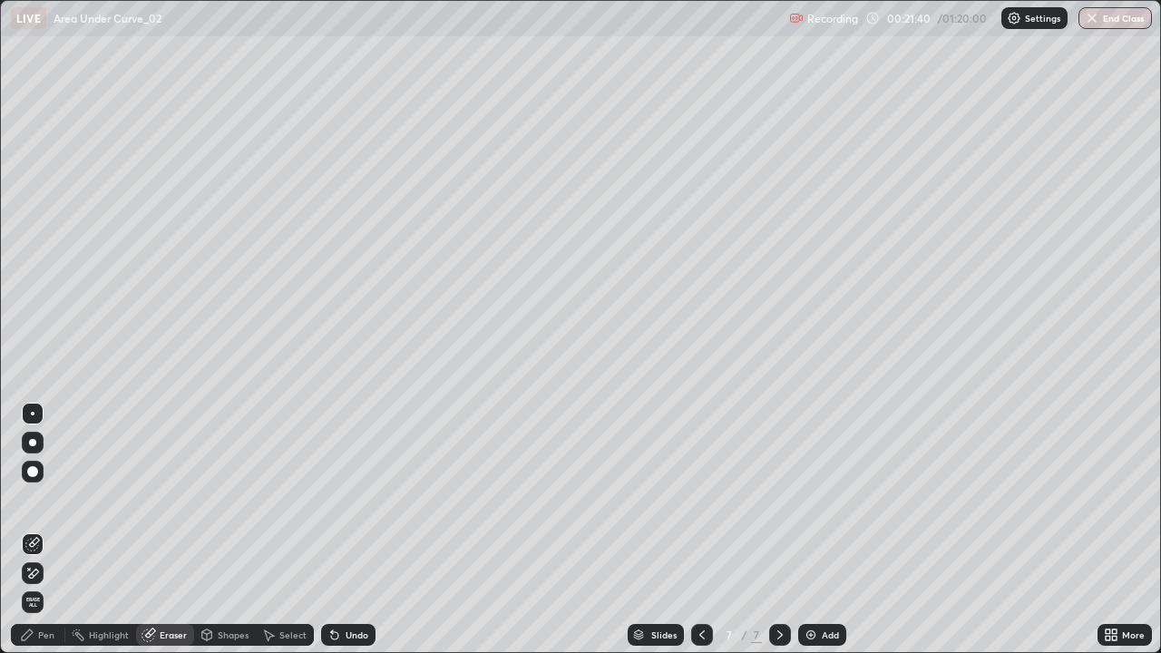
click at [49, 530] on div "Pen" at bounding box center [46, 634] width 16 height 9
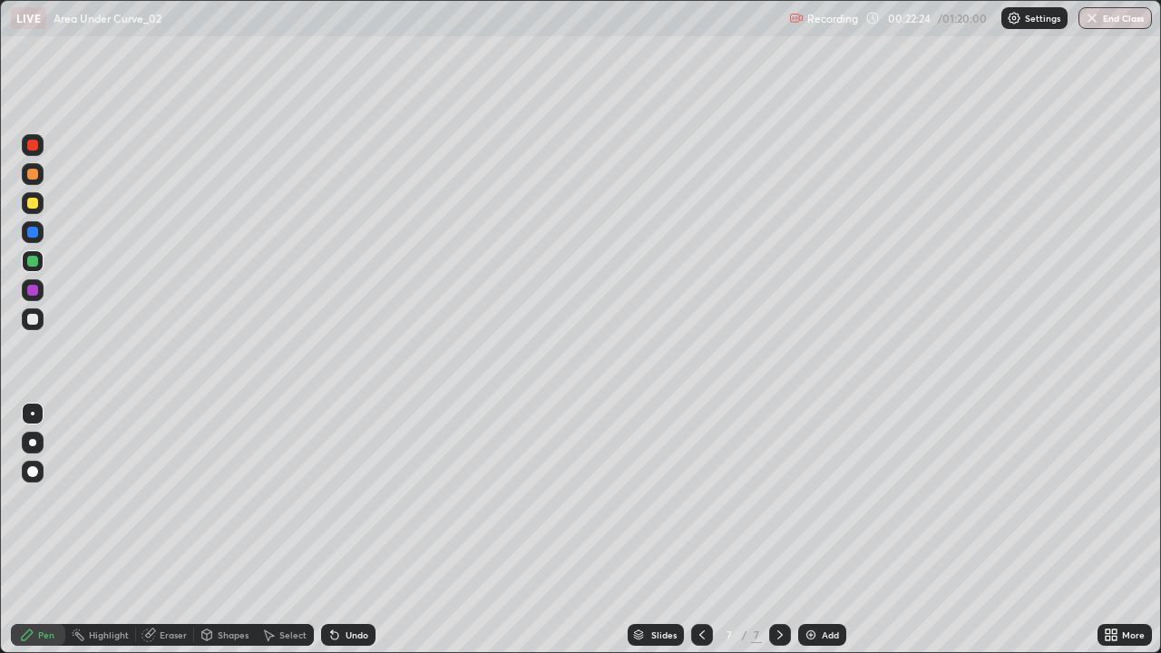
click at [34, 321] on div at bounding box center [32, 319] width 11 height 11
click at [803, 530] on img at bounding box center [810, 634] width 15 height 15
click at [697, 530] on icon at bounding box center [702, 634] width 15 height 15
click at [699, 530] on div at bounding box center [702, 635] width 22 height 36
click at [770, 530] on div at bounding box center [780, 635] width 22 height 22
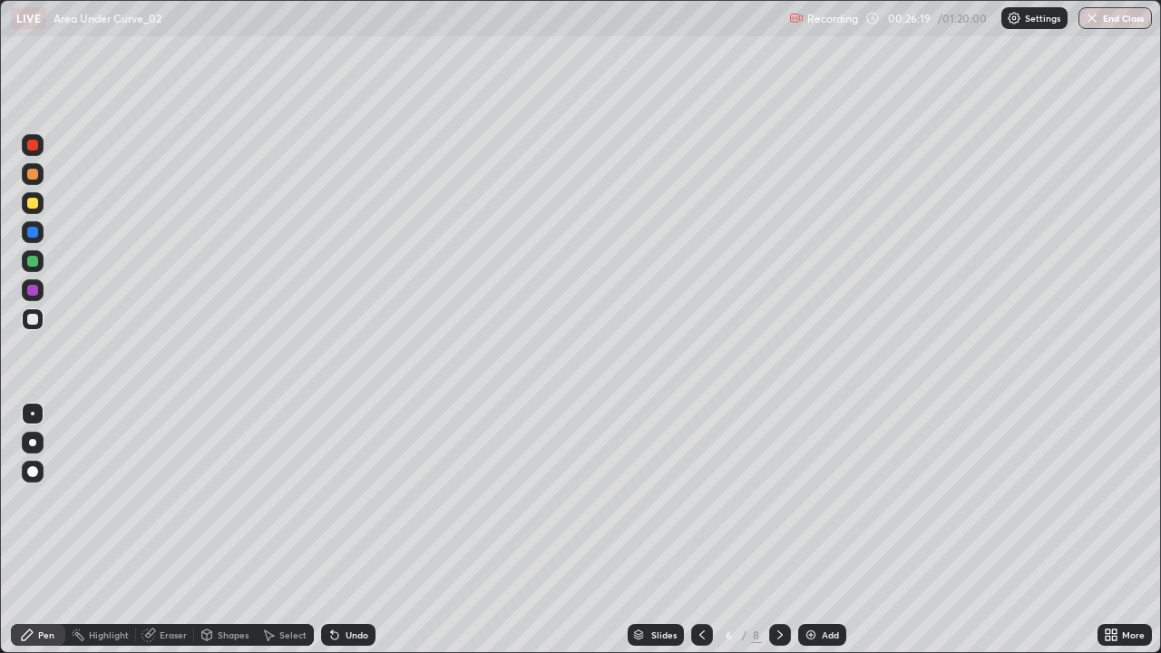
click at [773, 530] on icon at bounding box center [780, 634] width 15 height 15
click at [769, 530] on div at bounding box center [780, 635] width 22 height 22
click at [361, 530] on div "Undo" at bounding box center [348, 635] width 54 height 22
click at [35, 267] on div at bounding box center [33, 261] width 22 height 22
click at [361, 530] on div "Undo" at bounding box center [356, 634] width 23 height 9
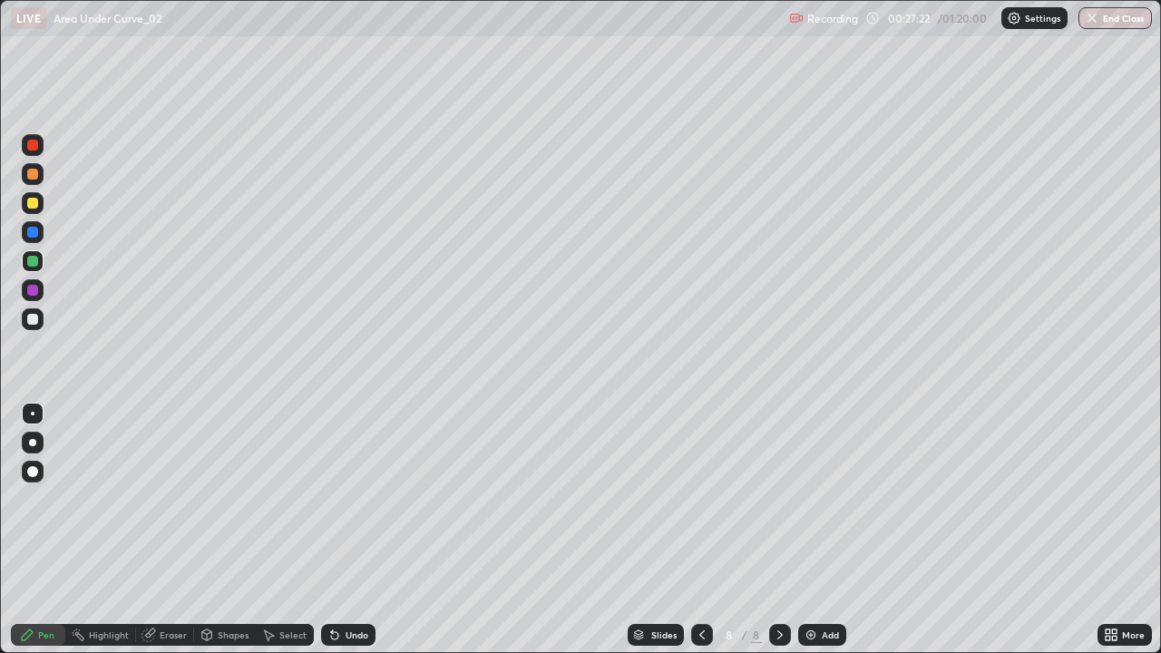
click at [354, 530] on div "Undo" at bounding box center [356, 634] width 23 height 9
click at [351, 530] on div "Undo" at bounding box center [356, 634] width 23 height 9
click at [360, 530] on div "Undo" at bounding box center [356, 634] width 23 height 9
click at [303, 530] on div "Select" at bounding box center [285, 635] width 58 height 22
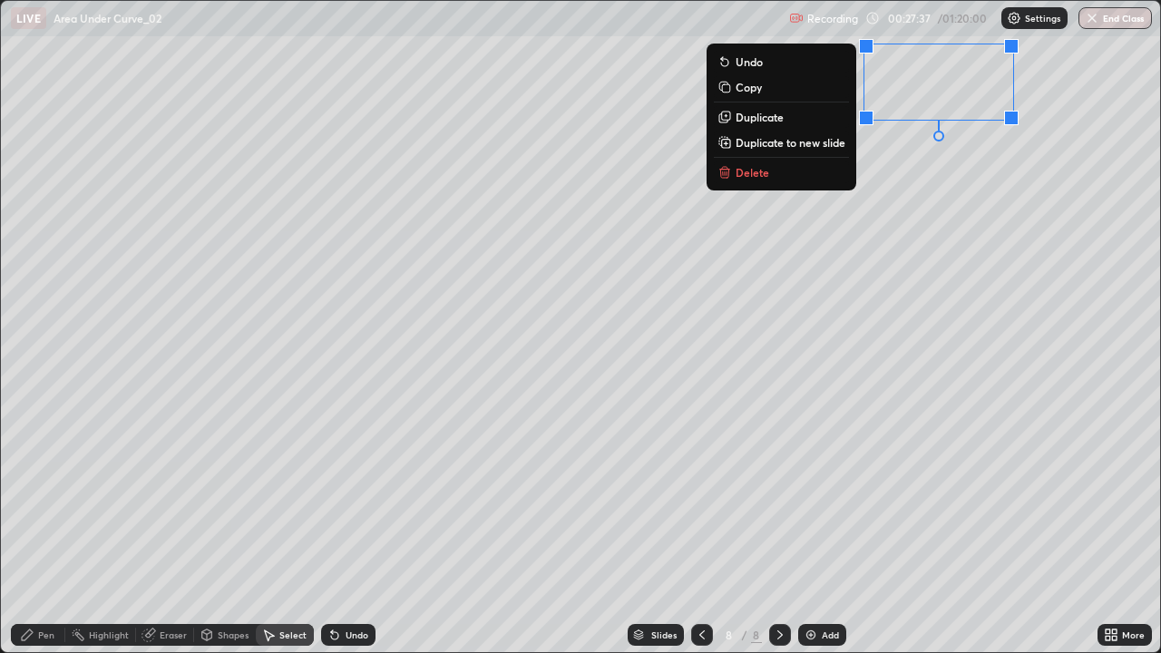
click at [822, 176] on button "Delete" at bounding box center [781, 172] width 135 height 22
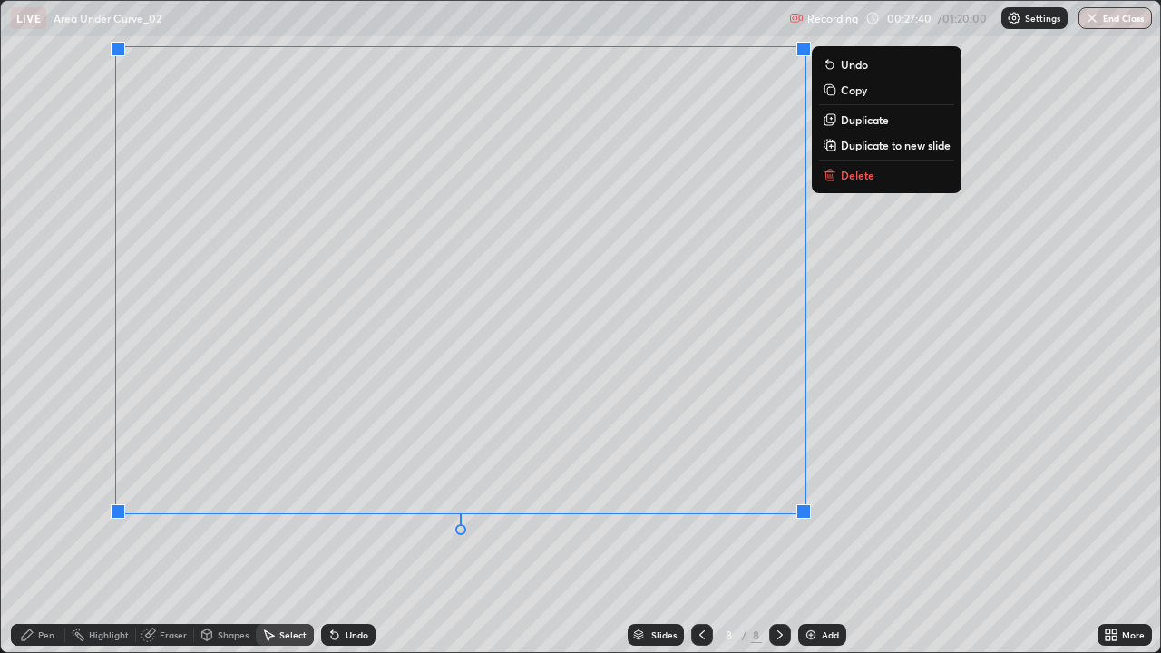
click at [886, 182] on button "Delete" at bounding box center [886, 175] width 135 height 22
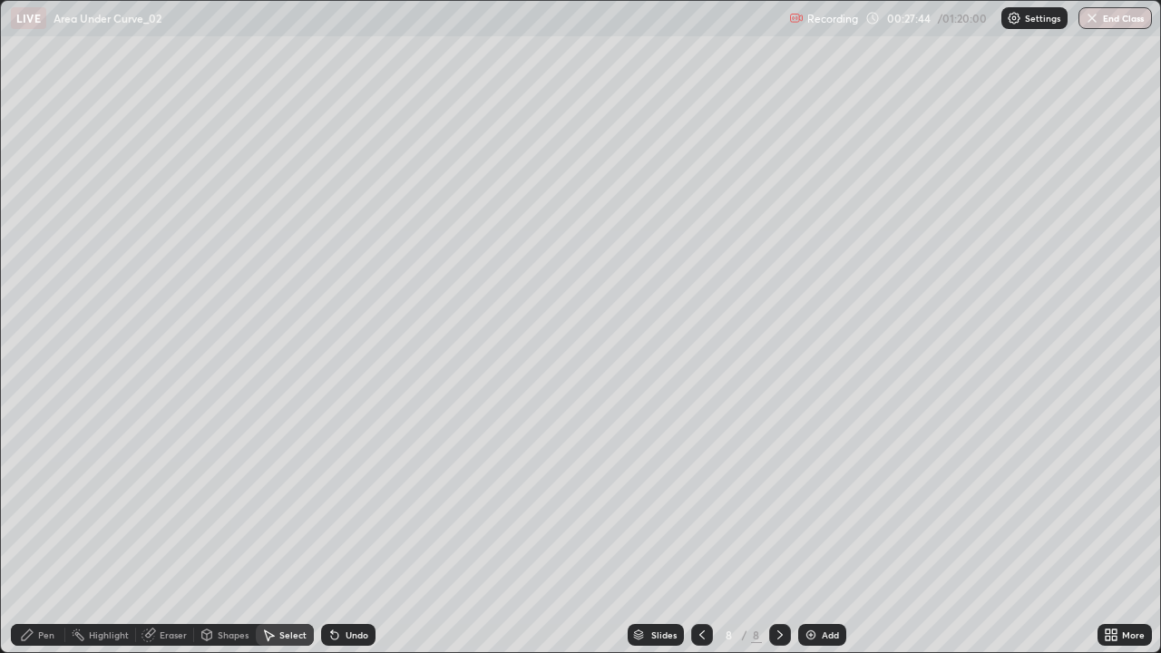
click at [50, 530] on div "Pen" at bounding box center [46, 634] width 16 height 9
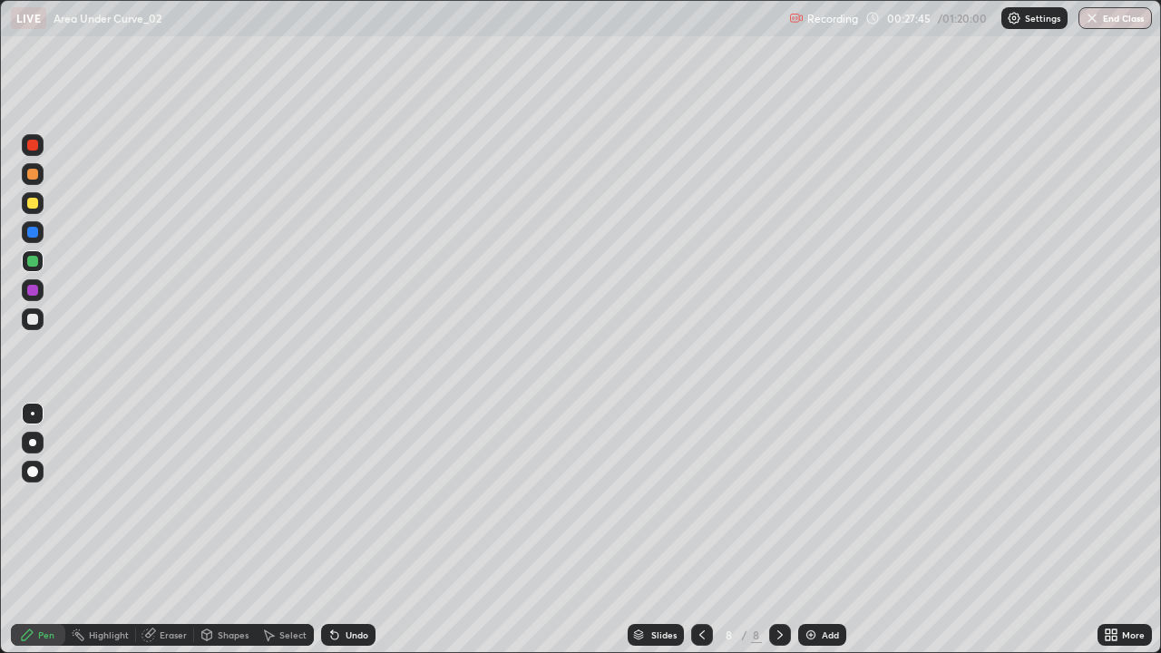
click at [34, 203] on div at bounding box center [32, 203] width 11 height 11
click at [33, 179] on div at bounding box center [32, 174] width 11 height 11
click at [34, 294] on div at bounding box center [32, 290] width 11 height 11
click at [341, 530] on div "Undo" at bounding box center [348, 635] width 54 height 22
click at [331, 530] on icon at bounding box center [332, 631] width 2 height 2
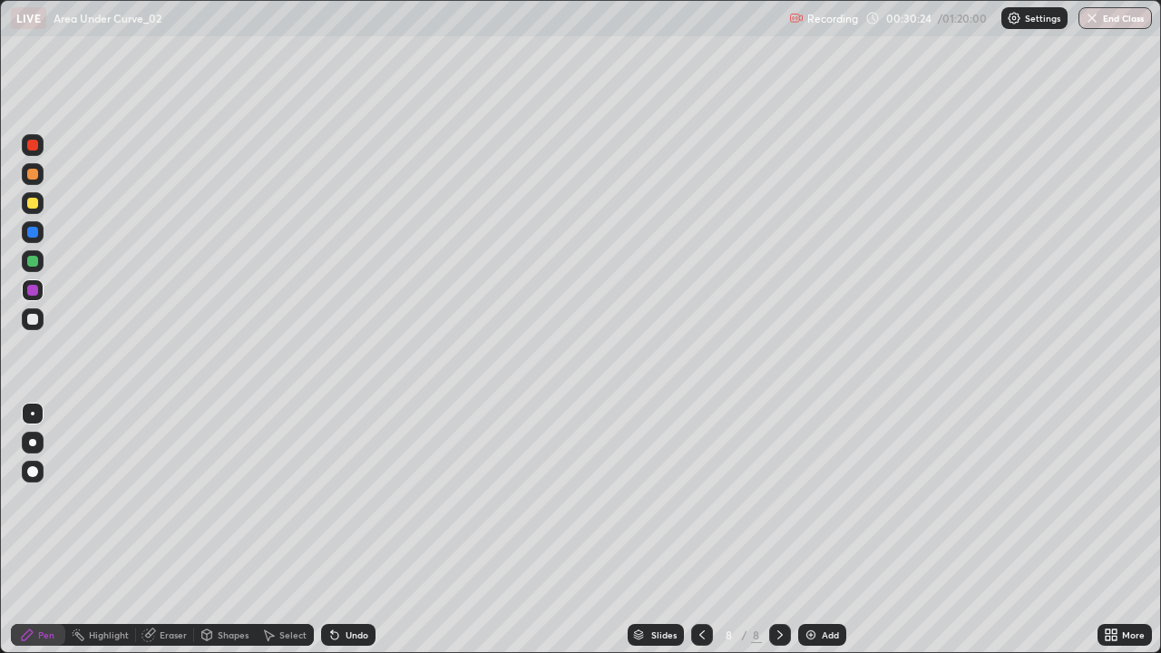
click at [345, 530] on div "Undo" at bounding box center [348, 635] width 54 height 22
click at [333, 530] on div "Undo" at bounding box center [348, 635] width 54 height 22
click at [334, 530] on div "Undo" at bounding box center [348, 635] width 54 height 22
click at [339, 530] on div "Undo" at bounding box center [348, 635] width 54 height 22
click at [341, 530] on div "Undo" at bounding box center [348, 635] width 54 height 22
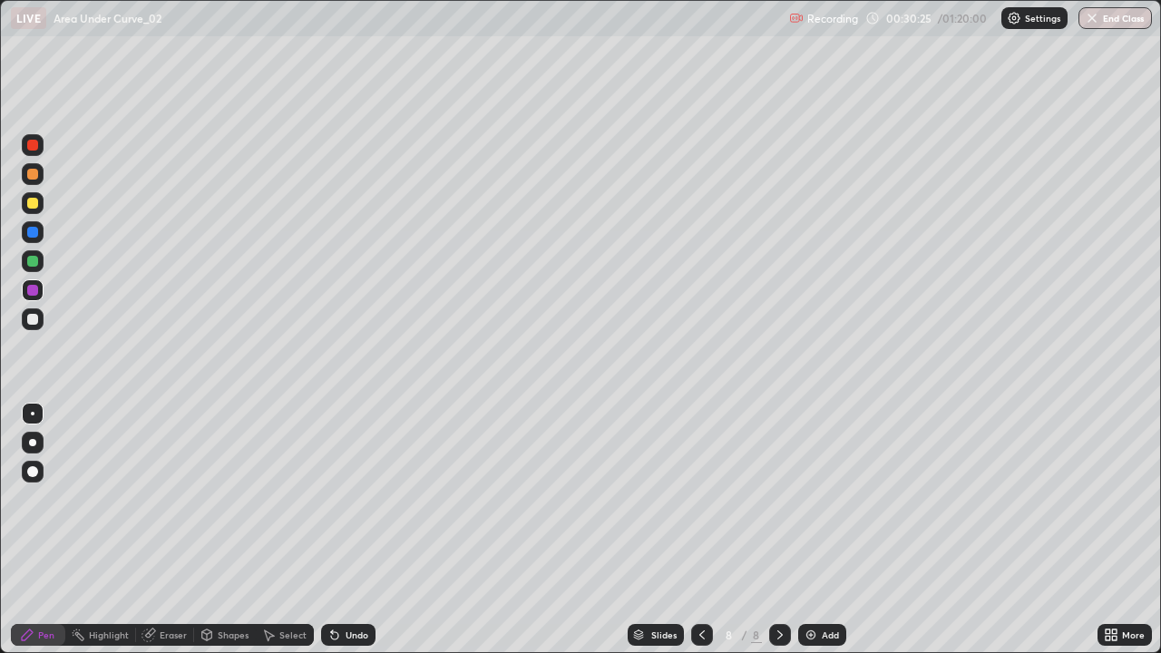
click at [338, 530] on div "Undo" at bounding box center [345, 635] width 62 height 36
click at [337, 530] on div "Undo" at bounding box center [345, 635] width 62 height 36
click at [338, 530] on div "Undo" at bounding box center [345, 635] width 62 height 36
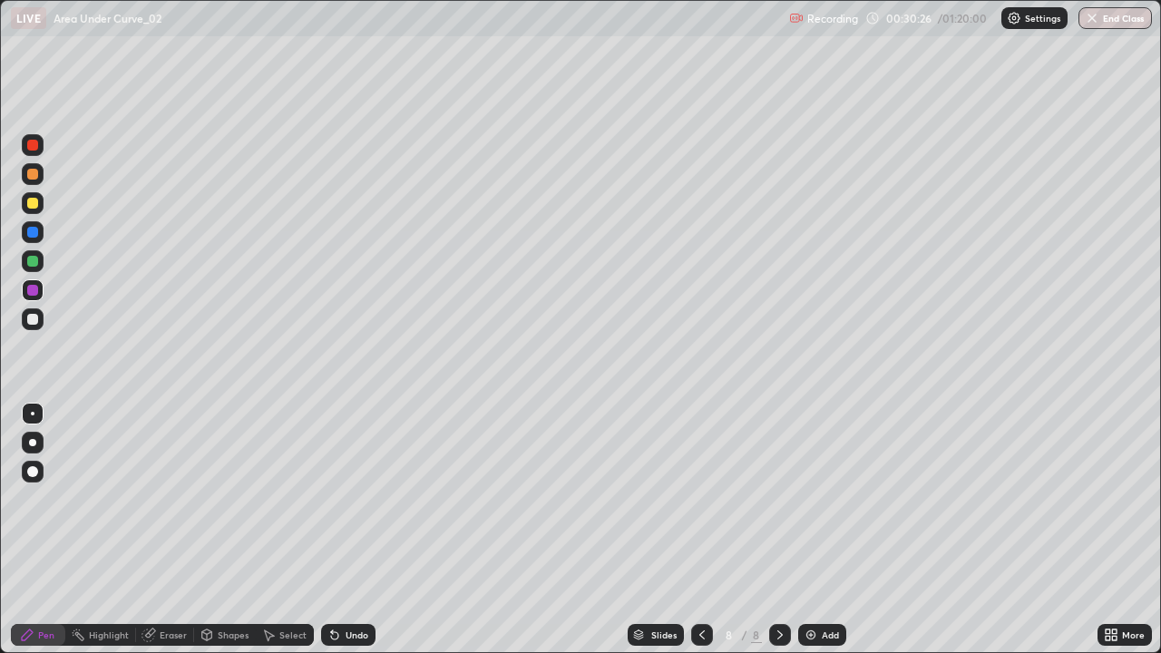
click at [359, 530] on div "Undo" at bounding box center [348, 635] width 54 height 22
click at [350, 530] on div "Undo" at bounding box center [348, 635] width 54 height 22
click at [354, 530] on div "Undo" at bounding box center [348, 635] width 54 height 22
click at [346, 530] on div "Undo" at bounding box center [356, 634] width 23 height 9
click at [151, 530] on icon at bounding box center [148, 635] width 12 height 12
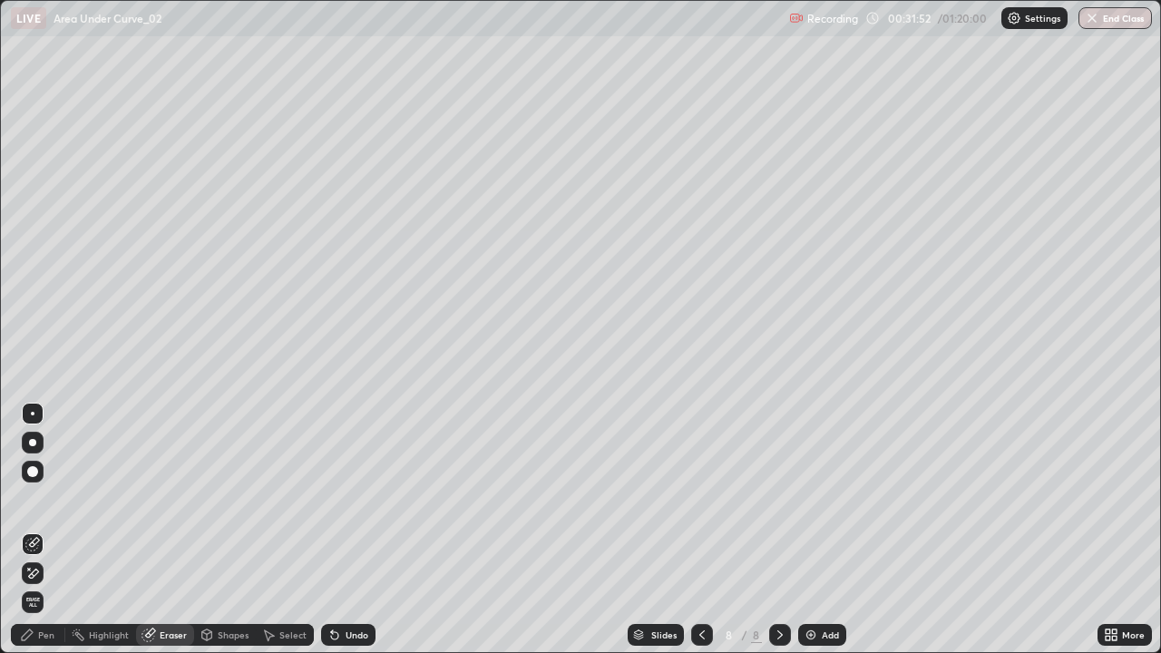
click at [48, 530] on div "Pen" at bounding box center [46, 634] width 16 height 9
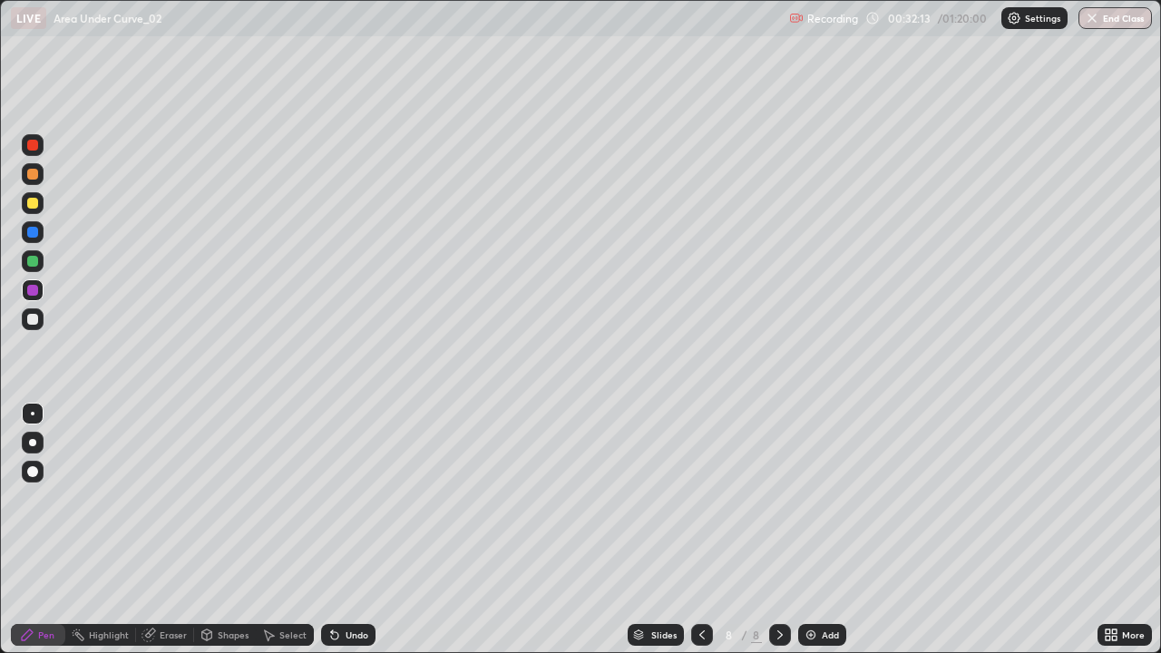
click at [36, 206] on div at bounding box center [32, 203] width 11 height 11
click at [807, 530] on div "Add" at bounding box center [822, 635] width 48 height 22
click at [33, 183] on div at bounding box center [33, 174] width 22 height 22
click at [34, 319] on div at bounding box center [32, 319] width 11 height 11
click at [355, 530] on div "Undo" at bounding box center [356, 634] width 23 height 9
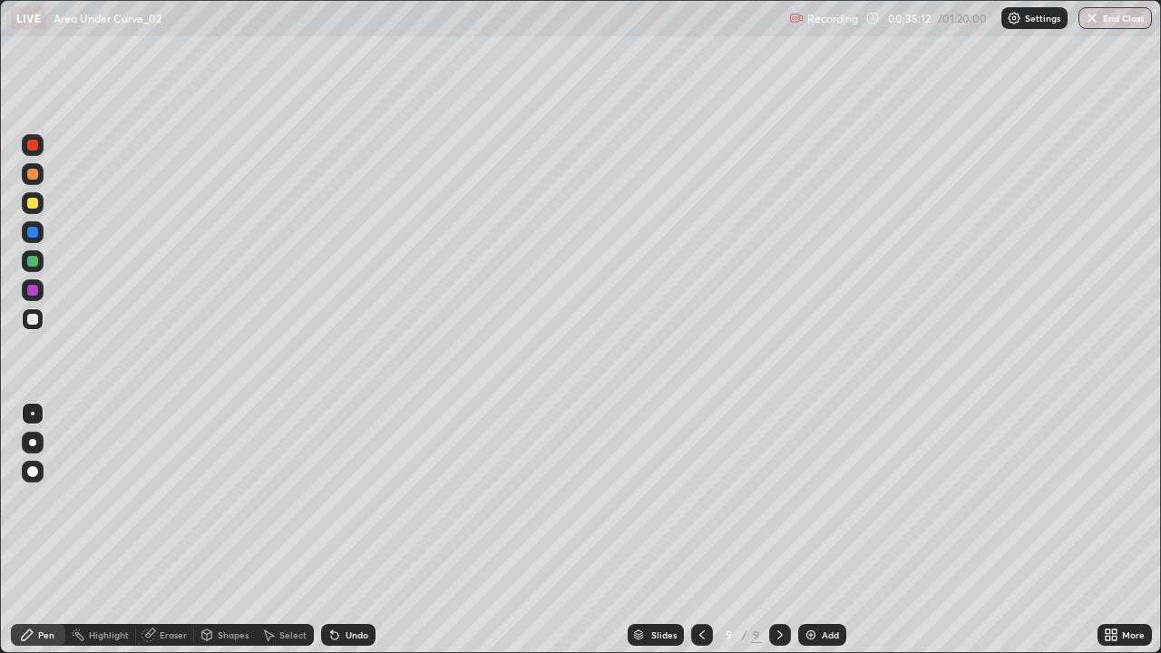
click at [33, 204] on div at bounding box center [32, 203] width 11 height 11
click at [355, 530] on div "Undo" at bounding box center [348, 635] width 54 height 22
click at [344, 530] on div "Undo" at bounding box center [348, 635] width 54 height 22
click at [345, 530] on div "Undo" at bounding box center [348, 635] width 54 height 22
click at [344, 530] on div "Undo" at bounding box center [348, 635] width 54 height 22
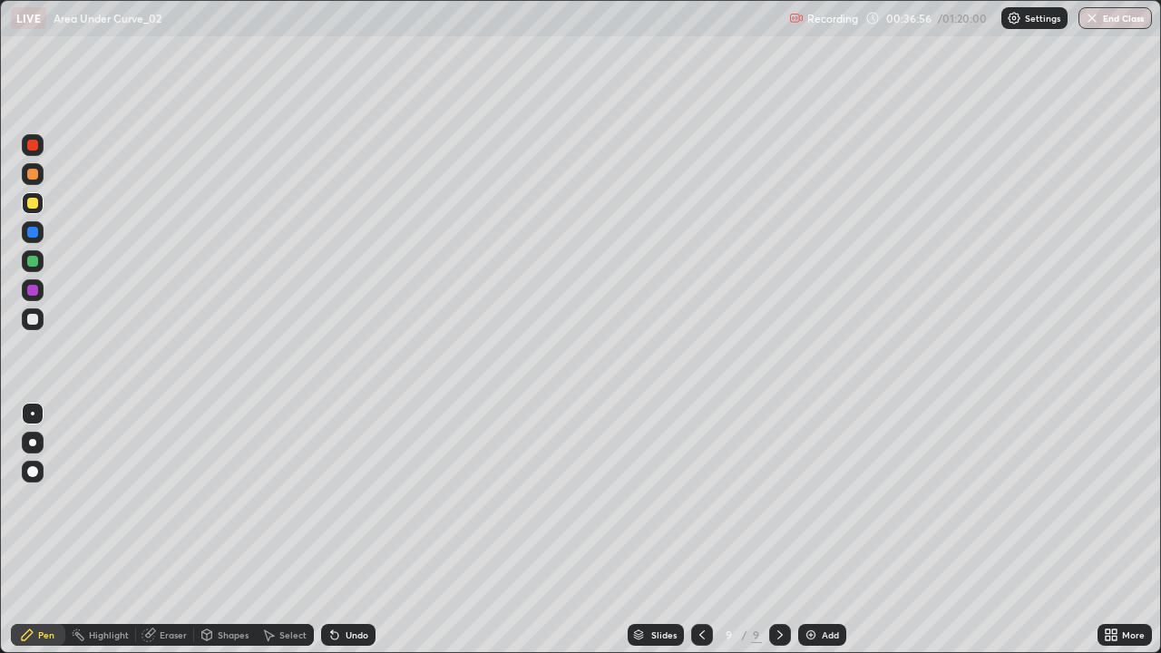
click at [346, 530] on div "Undo" at bounding box center [348, 635] width 54 height 22
click at [345, 530] on div "Undo" at bounding box center [348, 635] width 54 height 22
click at [344, 530] on div "Undo" at bounding box center [348, 635] width 54 height 22
click at [345, 530] on div "Undo" at bounding box center [348, 635] width 54 height 22
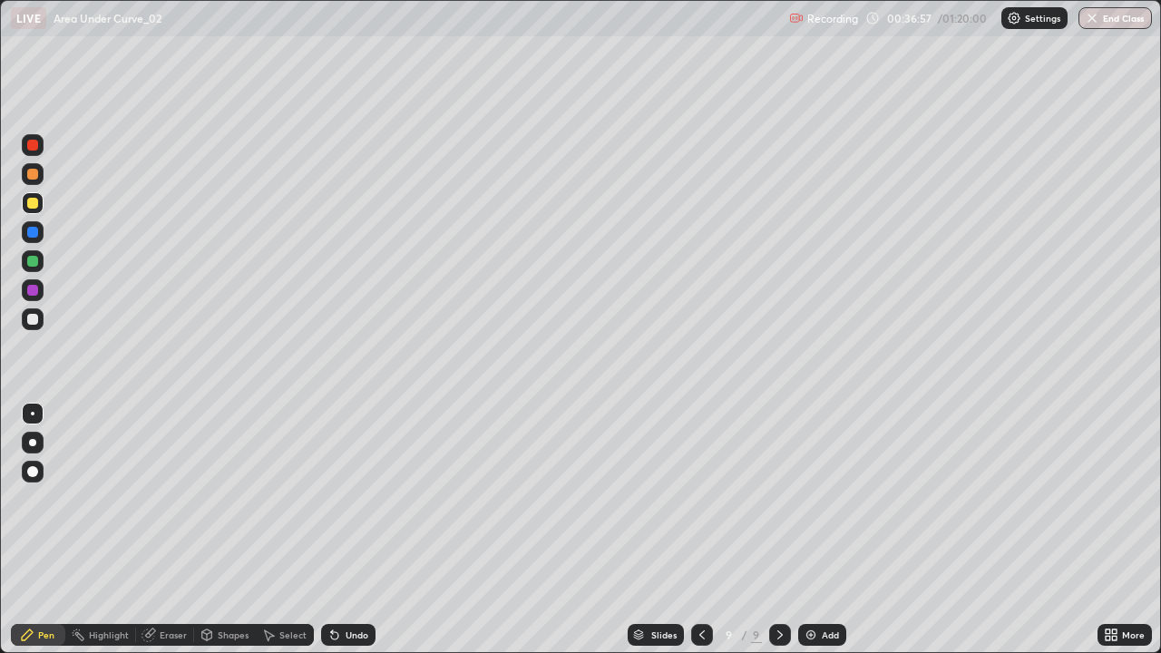
click at [346, 530] on div "Undo" at bounding box center [348, 635] width 54 height 22
click at [345, 530] on div "Undo" at bounding box center [348, 635] width 54 height 22
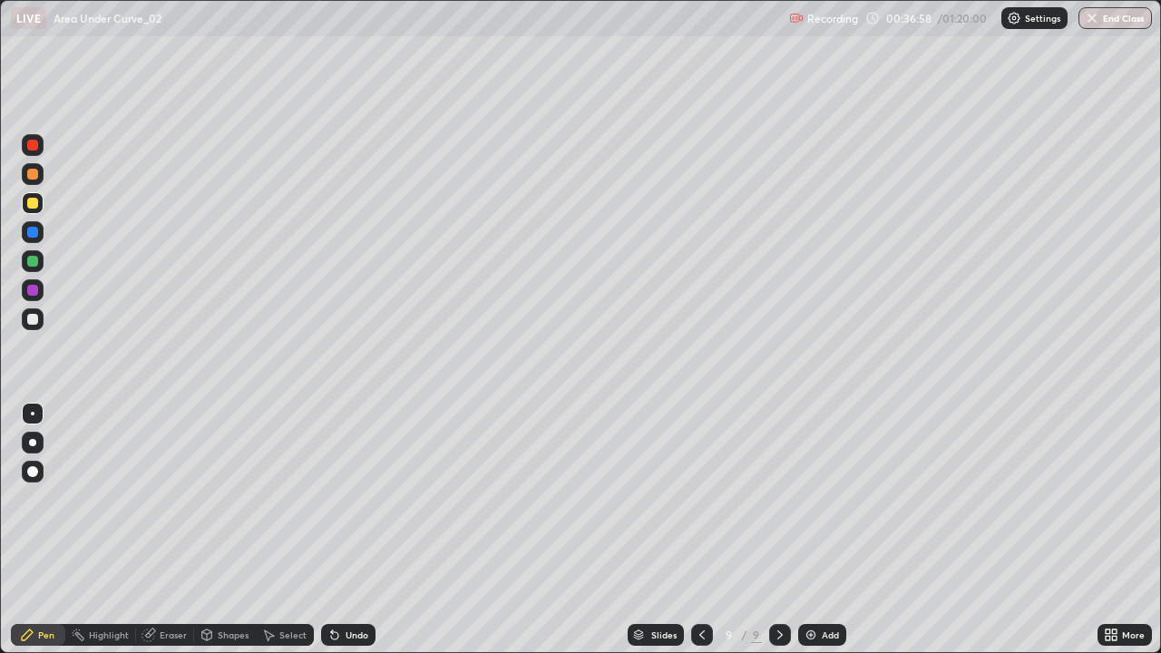
click at [348, 530] on div "Undo" at bounding box center [348, 635] width 54 height 22
click at [346, 530] on div "Undo" at bounding box center [348, 635] width 54 height 22
click at [350, 530] on div "Undo" at bounding box center [348, 635] width 54 height 22
click at [350, 530] on div "Undo" at bounding box center [356, 634] width 23 height 9
click at [27, 266] on div at bounding box center [33, 261] width 22 height 22
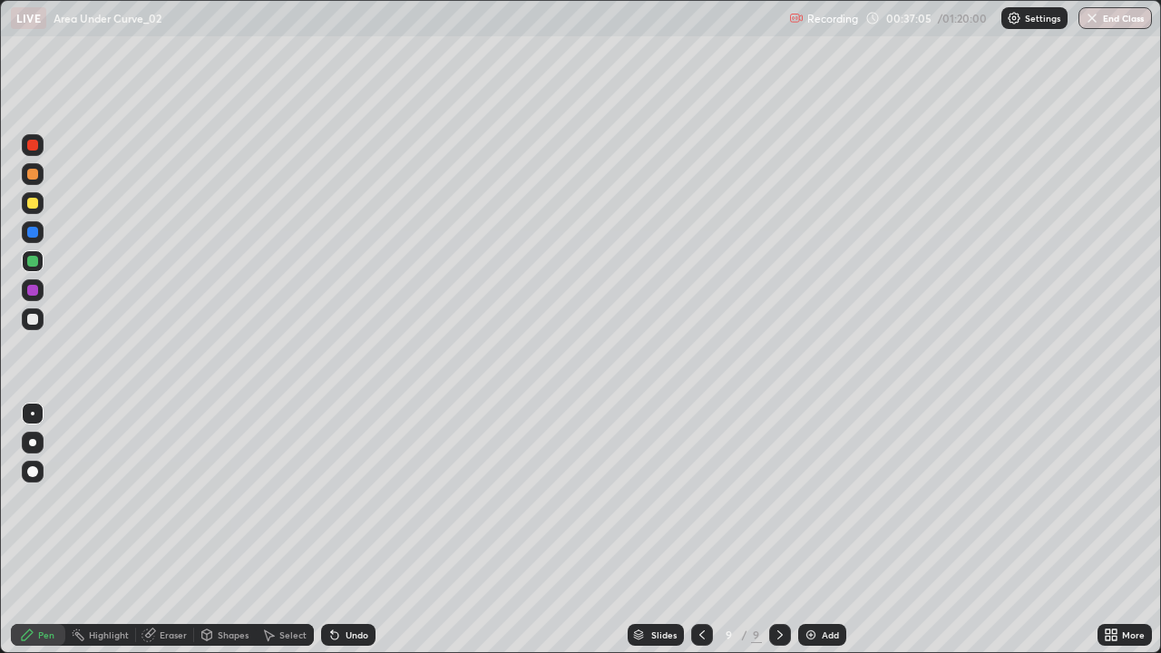
click at [347, 530] on div "Undo" at bounding box center [356, 634] width 23 height 9
click at [341, 530] on div "Undo" at bounding box center [348, 635] width 54 height 22
click at [340, 530] on div "Undo" at bounding box center [348, 635] width 54 height 22
click at [337, 530] on icon at bounding box center [334, 634] width 15 height 15
click at [812, 530] on div "Add" at bounding box center [822, 635] width 48 height 22
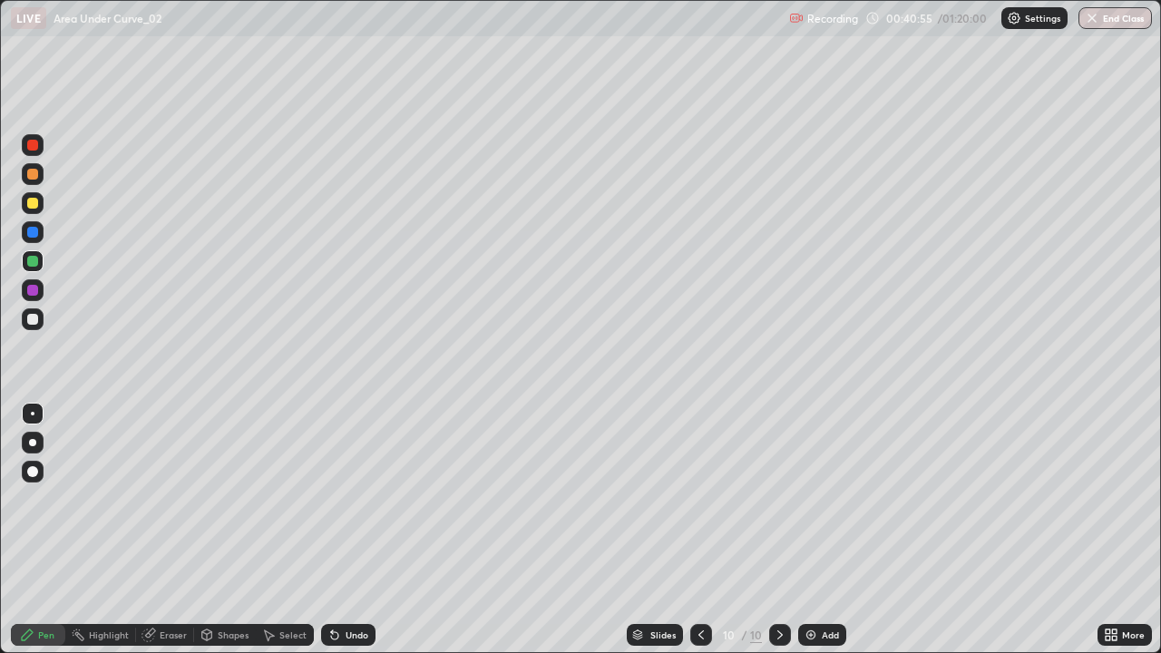
click at [346, 530] on div "Undo" at bounding box center [356, 634] width 23 height 9
click at [354, 530] on div "Undo" at bounding box center [356, 634] width 23 height 9
click at [33, 203] on div at bounding box center [32, 203] width 11 height 11
click at [296, 530] on div "Select" at bounding box center [285, 635] width 58 height 22
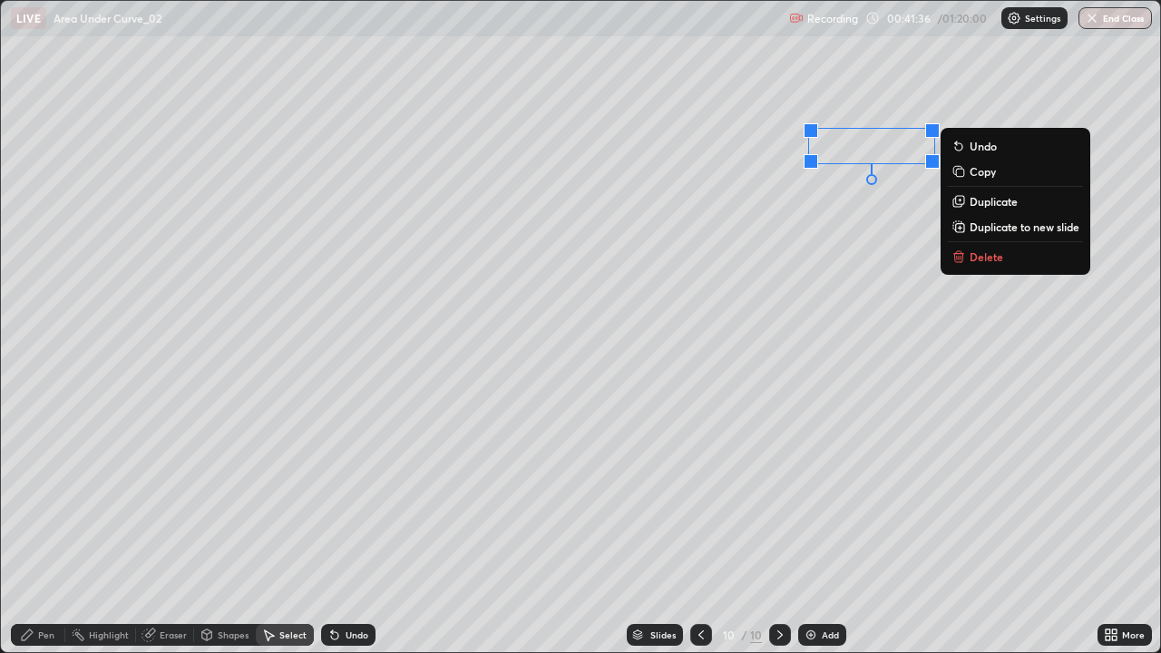
click at [981, 261] on p "Delete" at bounding box center [986, 256] width 34 height 15
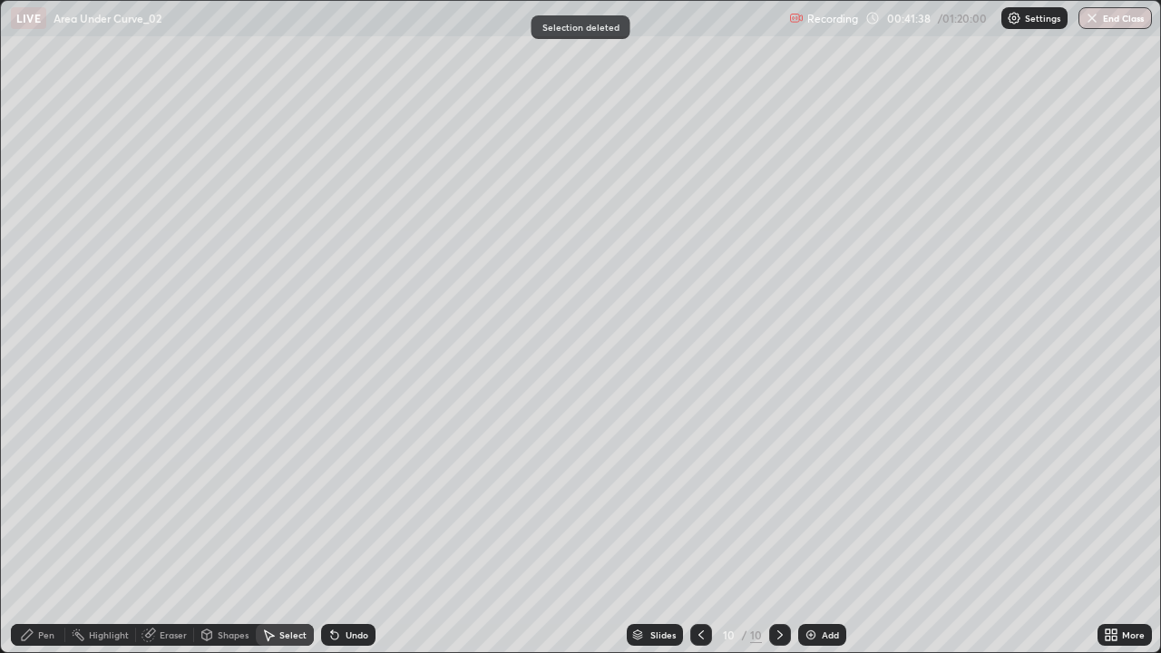
click at [57, 530] on div "Pen" at bounding box center [38, 635] width 54 height 22
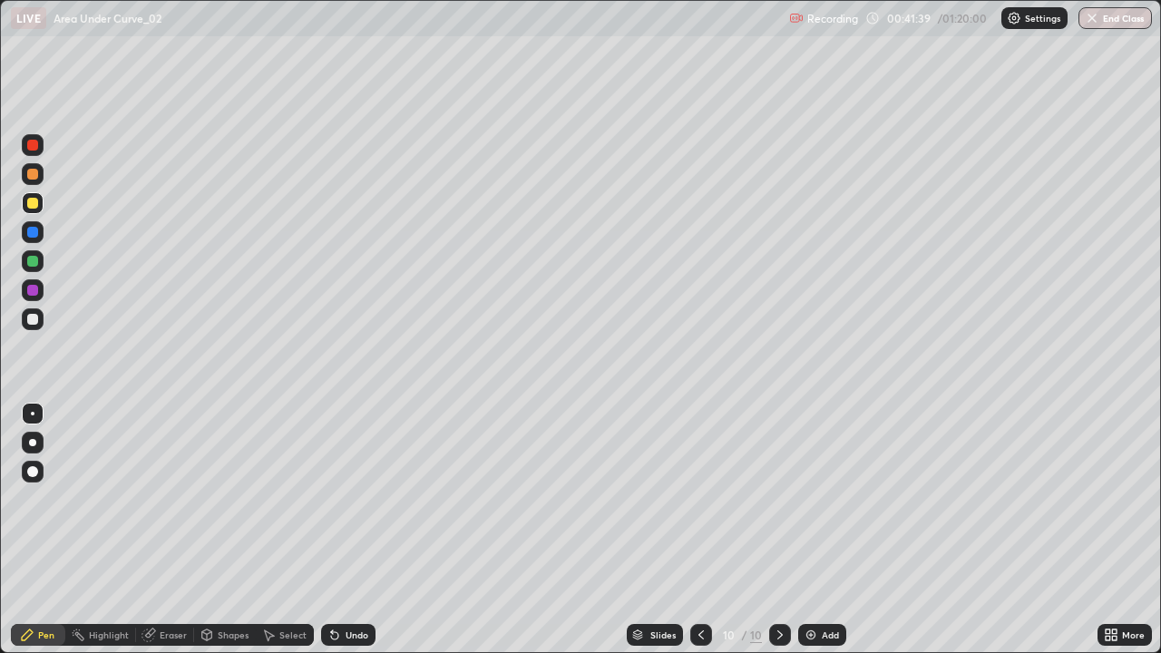
click at [40, 179] on div at bounding box center [33, 174] width 22 height 22
click at [361, 530] on div "Undo" at bounding box center [356, 634] width 23 height 9
click at [357, 530] on div "Undo" at bounding box center [348, 635] width 54 height 22
click at [354, 530] on div "Undo" at bounding box center [356, 634] width 23 height 9
click at [352, 530] on div "Undo" at bounding box center [348, 635] width 54 height 22
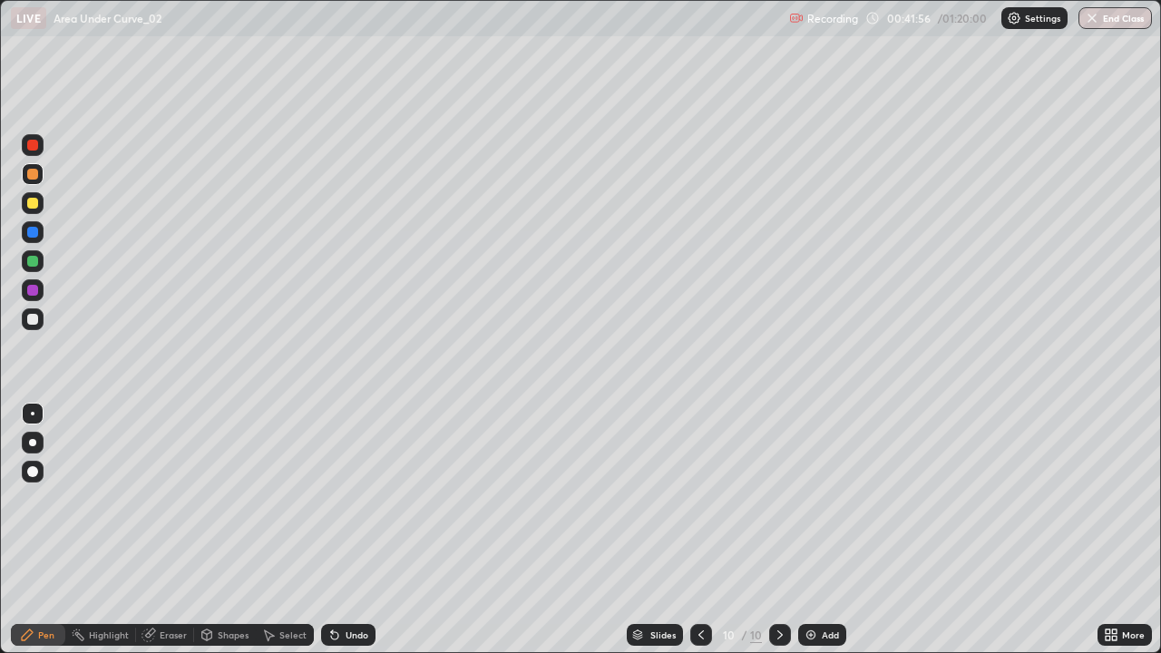
click at [351, 530] on div "Undo" at bounding box center [356, 634] width 23 height 9
click at [353, 530] on div "Undo" at bounding box center [356, 634] width 23 height 9
click at [357, 530] on div "Undo" at bounding box center [348, 635] width 54 height 22
click at [351, 530] on div "Undo" at bounding box center [348, 635] width 54 height 22
click at [33, 324] on div at bounding box center [32, 319] width 11 height 11
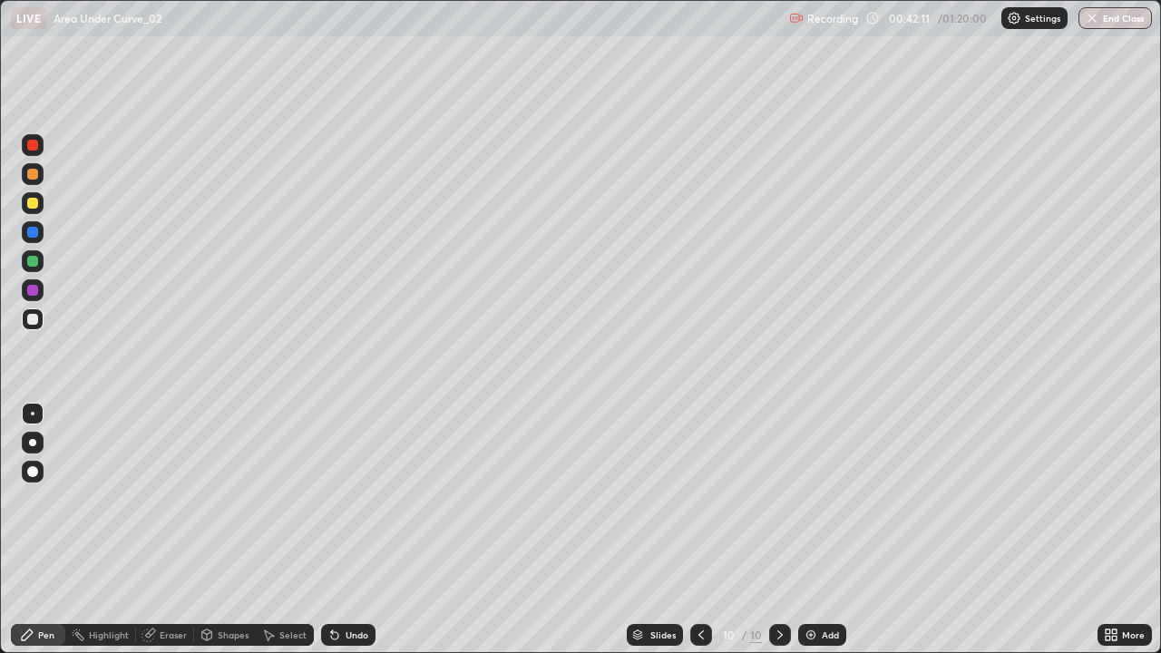
click at [33, 298] on div at bounding box center [33, 290] width 22 height 22
click at [357, 530] on div "Undo" at bounding box center [356, 634] width 23 height 9
click at [350, 530] on div "Undo" at bounding box center [356, 634] width 23 height 9
click at [346, 530] on div "Undo" at bounding box center [356, 634] width 23 height 9
click at [350, 530] on div "Undo" at bounding box center [356, 634] width 23 height 9
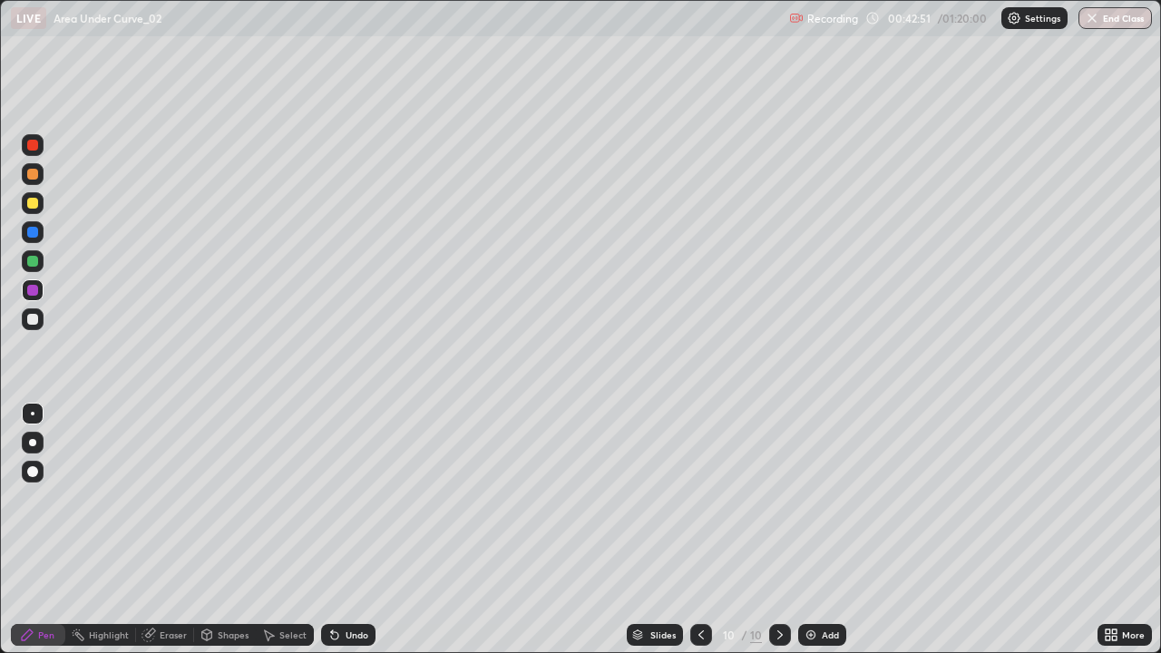
click at [34, 207] on div at bounding box center [32, 203] width 11 height 11
click at [28, 327] on div at bounding box center [33, 319] width 22 height 22
click at [36, 175] on div at bounding box center [32, 174] width 11 height 11
click at [34, 239] on div at bounding box center [33, 232] width 22 height 22
click at [331, 530] on icon at bounding box center [334, 635] width 7 height 7
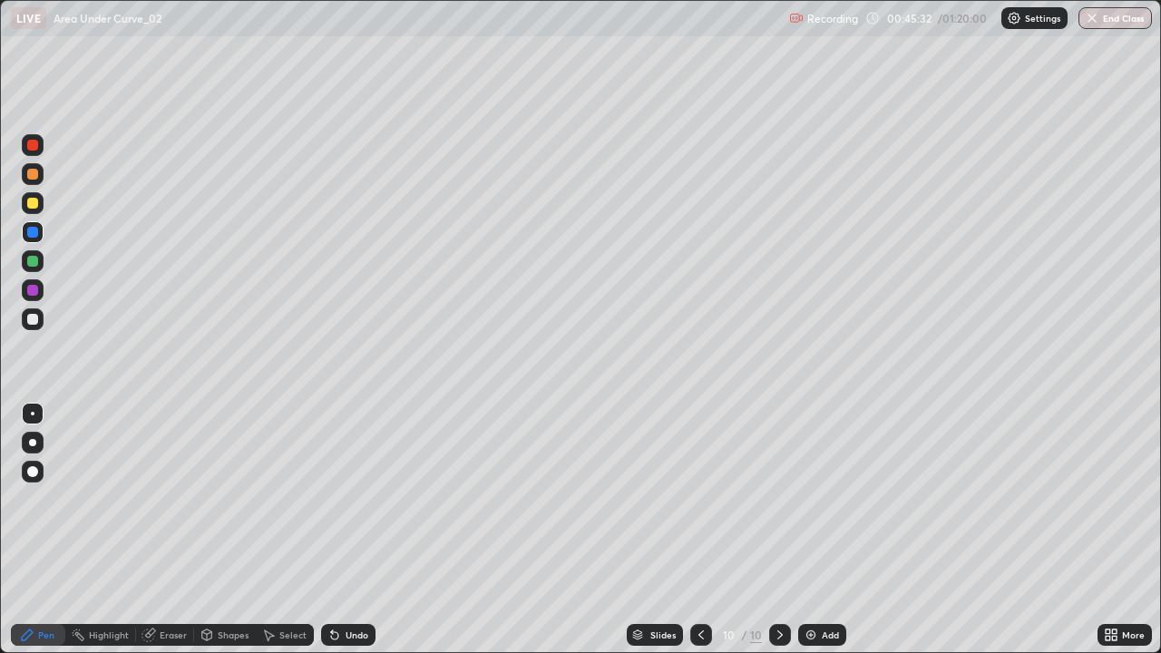
click at [332, 530] on div "Undo" at bounding box center [348, 635] width 54 height 22
click at [331, 530] on icon at bounding box center [334, 635] width 7 height 7
click at [332, 530] on icon at bounding box center [334, 635] width 7 height 7
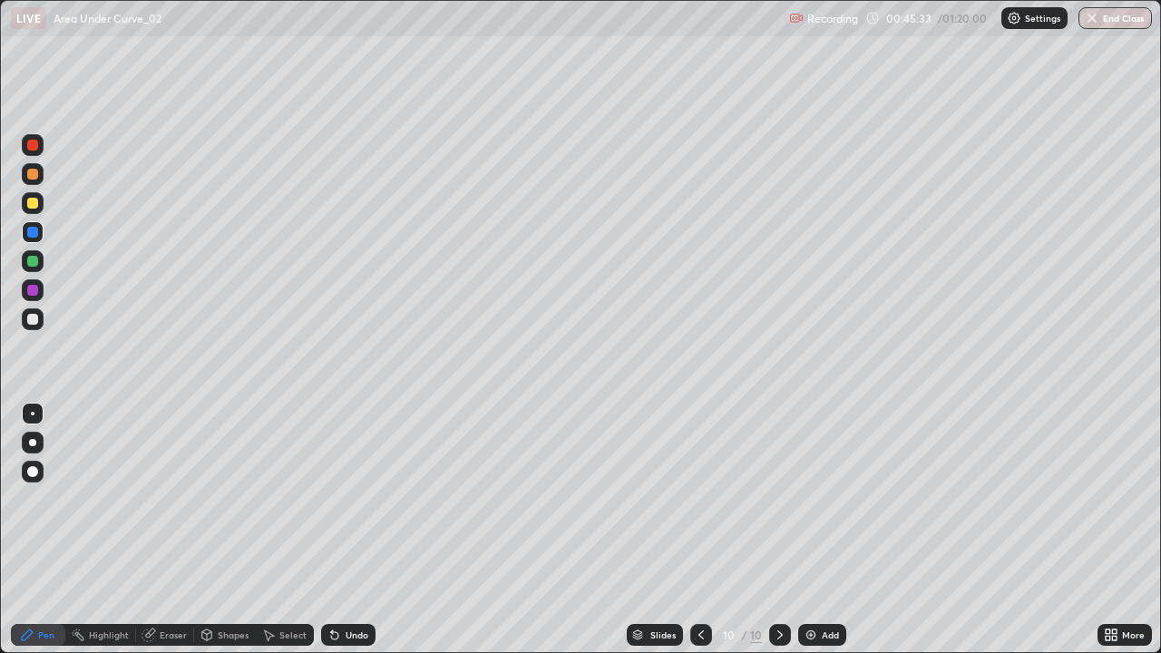
click at [330, 530] on div "Undo" at bounding box center [348, 635] width 54 height 22
click at [331, 530] on div "Undo" at bounding box center [348, 635] width 54 height 22
click at [332, 530] on icon at bounding box center [334, 635] width 7 height 7
click at [330, 530] on div "Undo" at bounding box center [348, 635] width 54 height 22
click at [32, 290] on div at bounding box center [32, 290] width 11 height 11
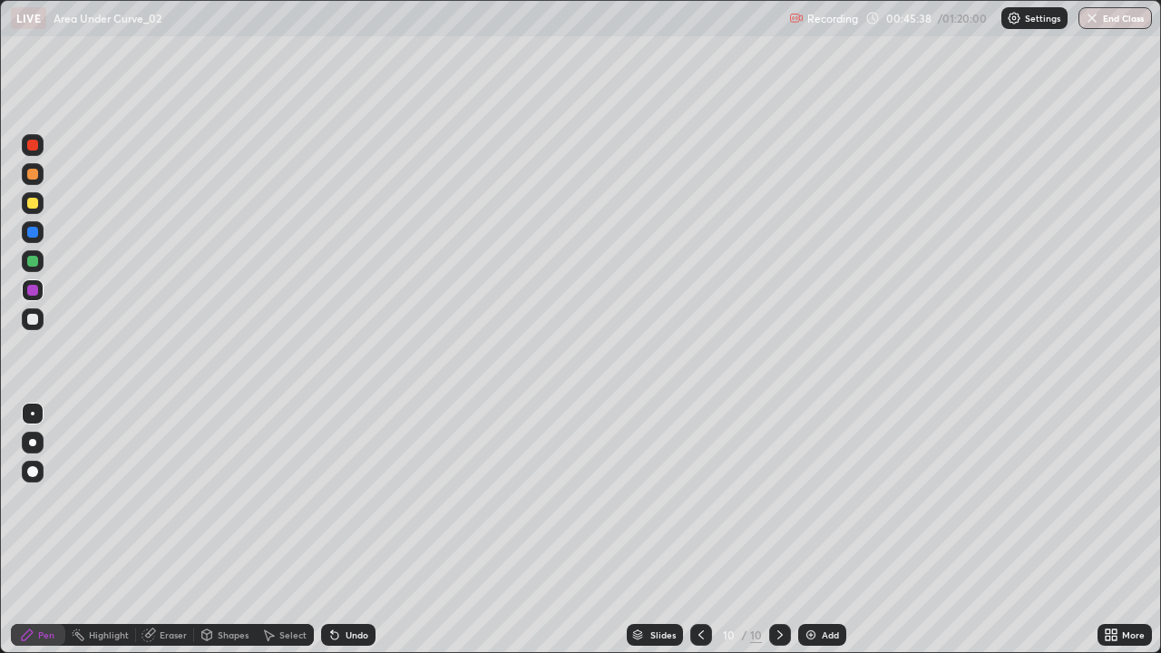
click at [37, 150] on div at bounding box center [33, 145] width 22 height 22
click at [33, 309] on div at bounding box center [33, 319] width 22 height 22
click at [25, 290] on div at bounding box center [33, 290] width 22 height 22
click at [803, 530] on img at bounding box center [810, 634] width 15 height 15
click at [31, 199] on div at bounding box center [32, 203] width 11 height 11
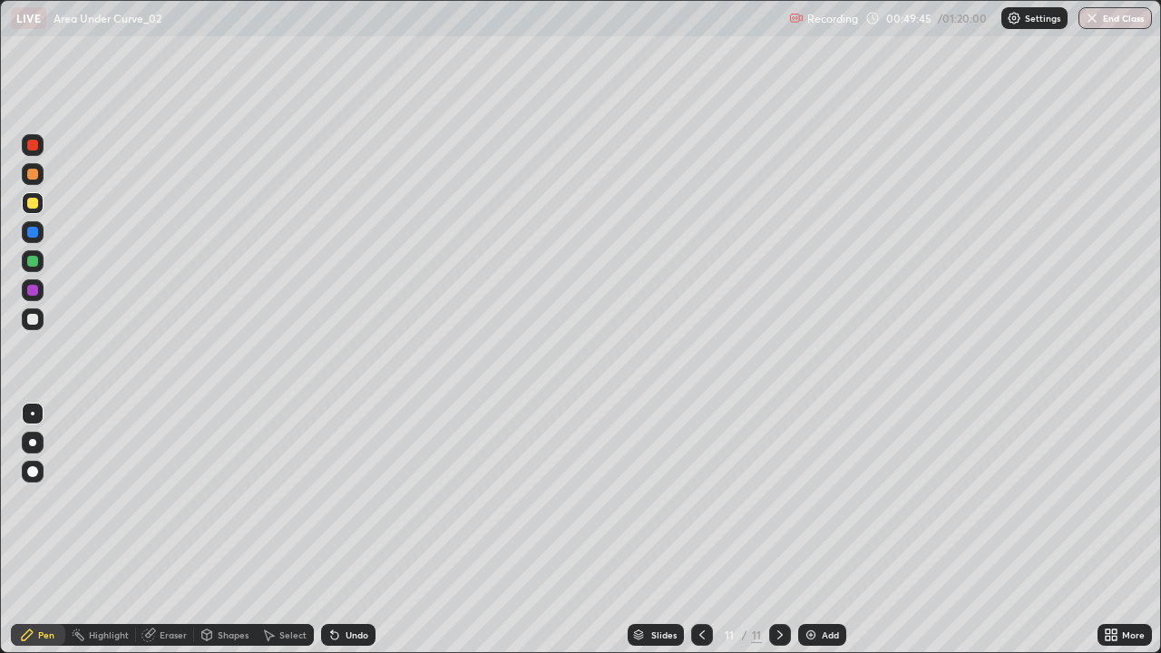
click at [348, 530] on div "Undo" at bounding box center [356, 634] width 23 height 9
click at [345, 530] on div "Undo" at bounding box center [356, 634] width 23 height 9
click at [342, 530] on div "Undo" at bounding box center [348, 635] width 54 height 22
click at [338, 530] on icon at bounding box center [334, 634] width 15 height 15
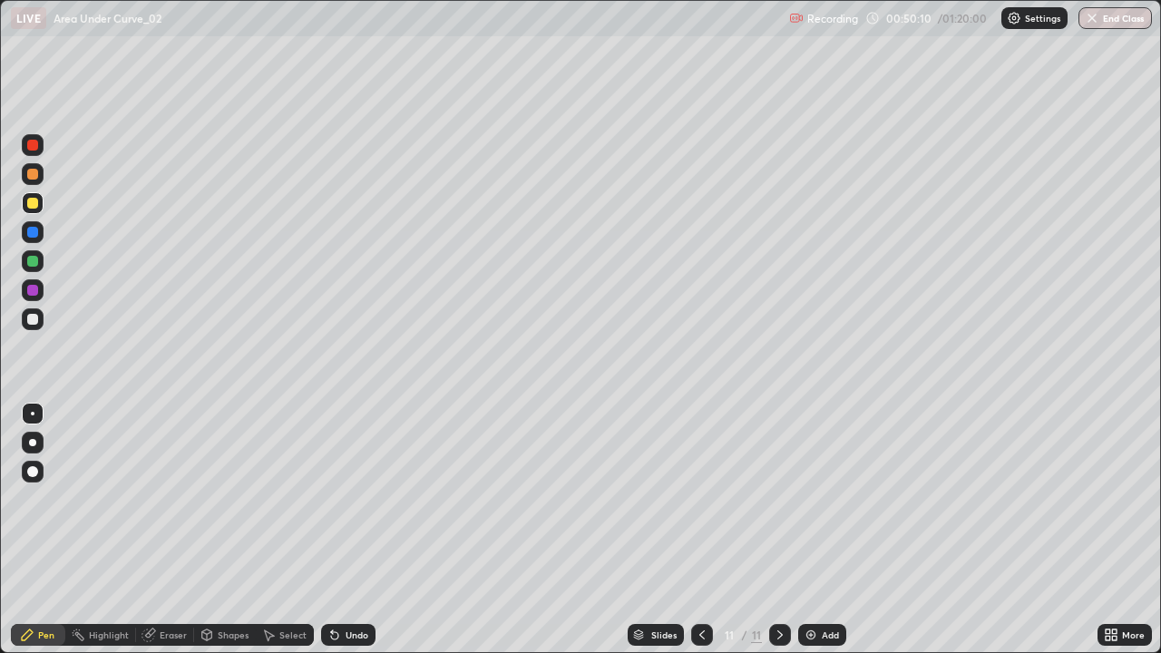
click at [365, 530] on div "Undo" at bounding box center [348, 635] width 54 height 22
click at [354, 530] on div "Undo" at bounding box center [356, 634] width 23 height 9
click at [352, 530] on div "Undo" at bounding box center [356, 634] width 23 height 9
click at [807, 530] on img at bounding box center [810, 634] width 15 height 15
click at [178, 530] on div "Eraser" at bounding box center [173, 634] width 27 height 9
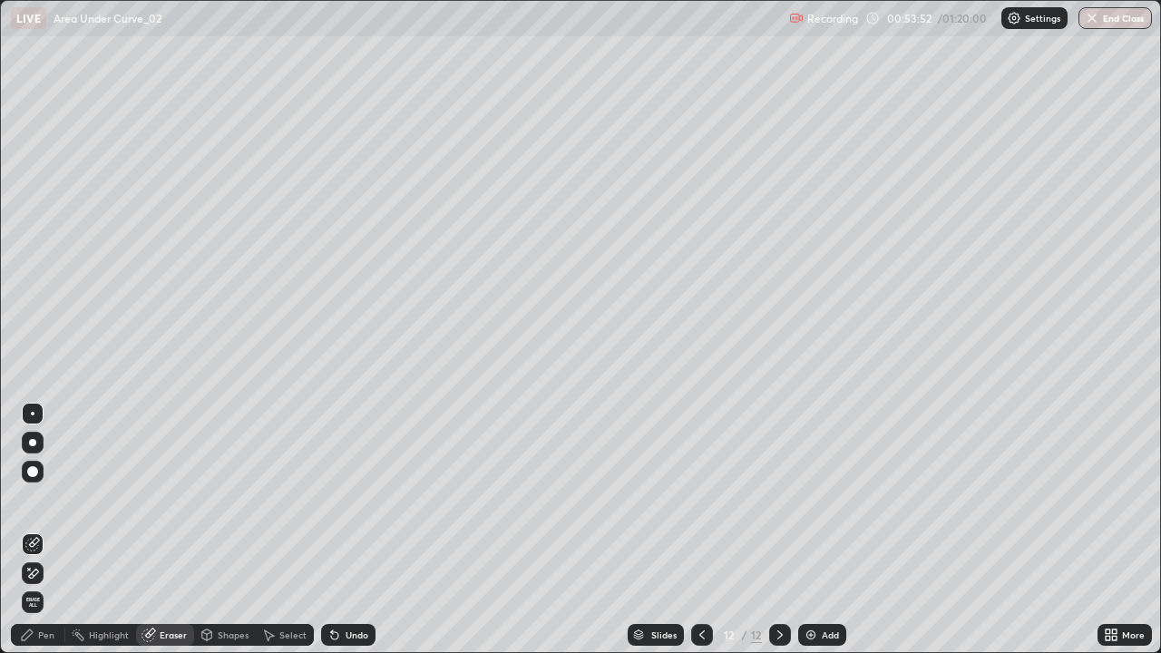
click at [53, 530] on div "Pen" at bounding box center [46, 634] width 16 height 9
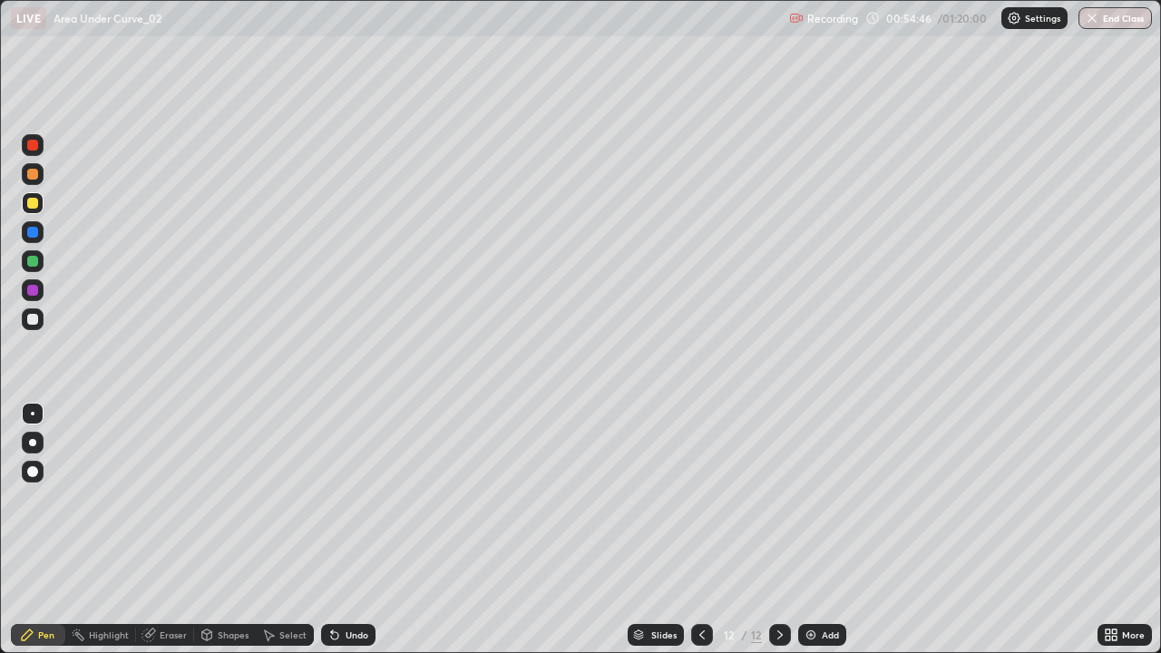
click at [33, 321] on div at bounding box center [32, 319] width 11 height 11
click at [345, 530] on div "Undo" at bounding box center [356, 634] width 23 height 9
click at [349, 530] on div "Undo" at bounding box center [356, 634] width 23 height 9
click at [812, 530] on img at bounding box center [810, 634] width 15 height 15
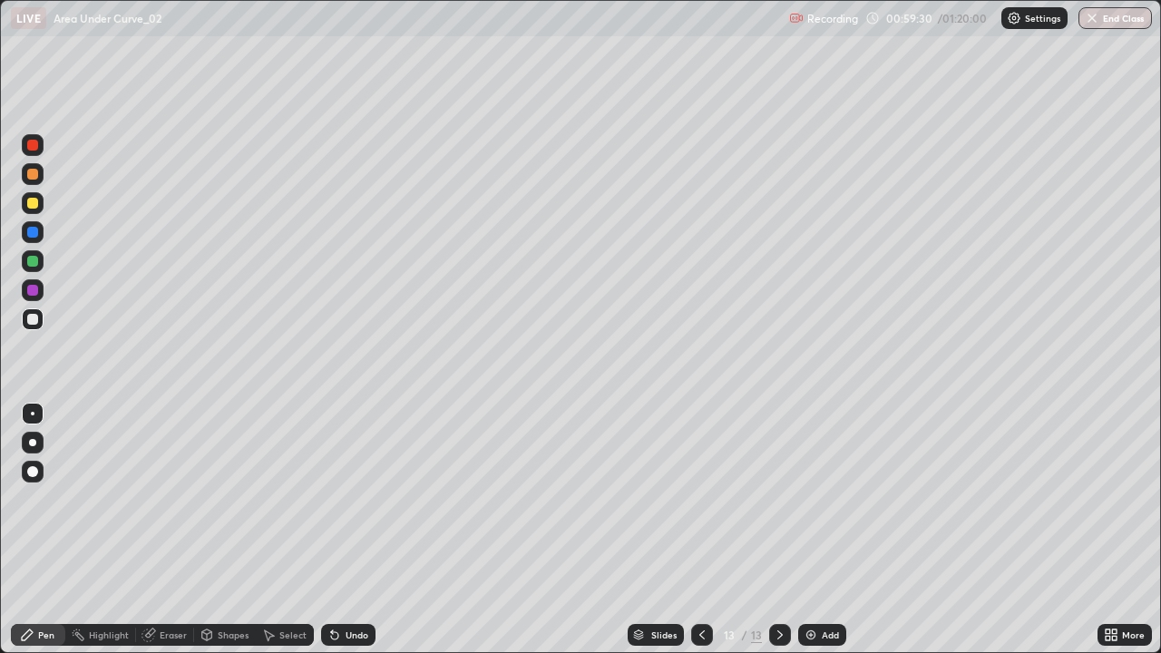
click at [34, 206] on div at bounding box center [32, 203] width 11 height 11
click at [361, 530] on div "Undo" at bounding box center [356, 634] width 23 height 9
click at [363, 530] on div "Undo" at bounding box center [348, 635] width 54 height 22
click at [368, 530] on div "Undo" at bounding box center [348, 635] width 54 height 22
click at [372, 530] on div "Undo" at bounding box center [348, 635] width 54 height 22
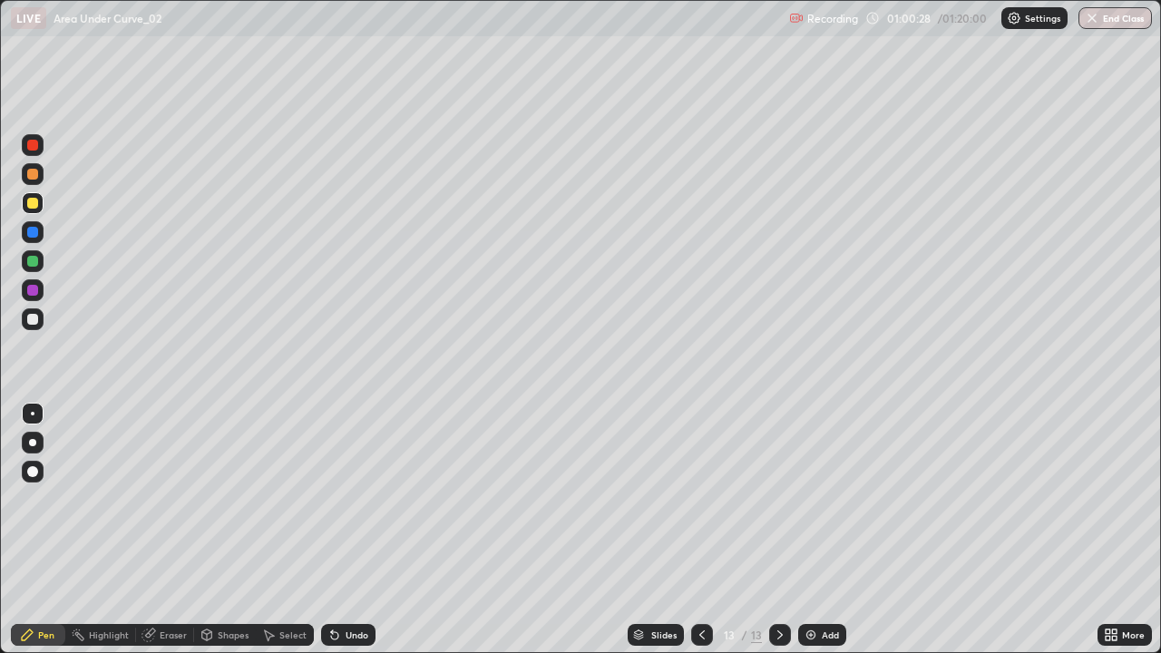
click at [365, 530] on div "Undo" at bounding box center [348, 635] width 54 height 22
click at [364, 530] on div "Undo" at bounding box center [348, 635] width 54 height 22
click at [356, 530] on div "Undo" at bounding box center [356, 634] width 23 height 9
click at [352, 530] on div "Undo" at bounding box center [348, 635] width 54 height 22
click at [33, 323] on div at bounding box center [32, 319] width 11 height 11
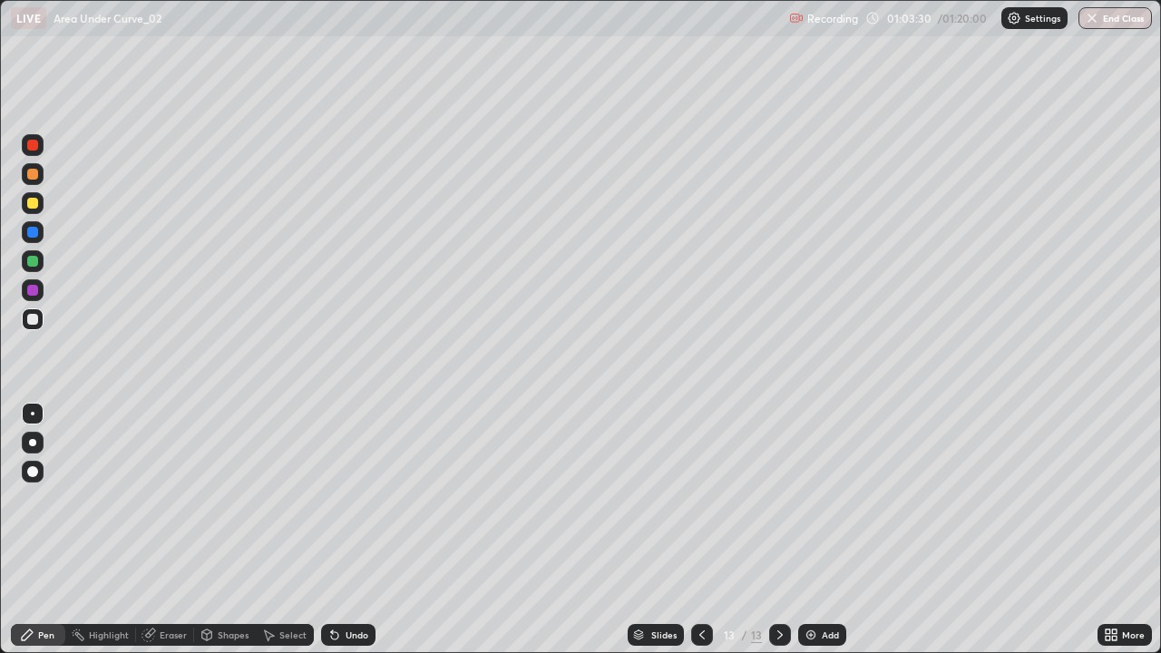
click at [807, 530] on img at bounding box center [810, 634] width 15 height 15
click at [33, 204] on div at bounding box center [32, 203] width 11 height 11
click at [346, 530] on div "Undo" at bounding box center [356, 634] width 23 height 9
click at [350, 530] on div "Undo" at bounding box center [356, 634] width 23 height 9
click at [342, 530] on div "Undo" at bounding box center [348, 635] width 54 height 22
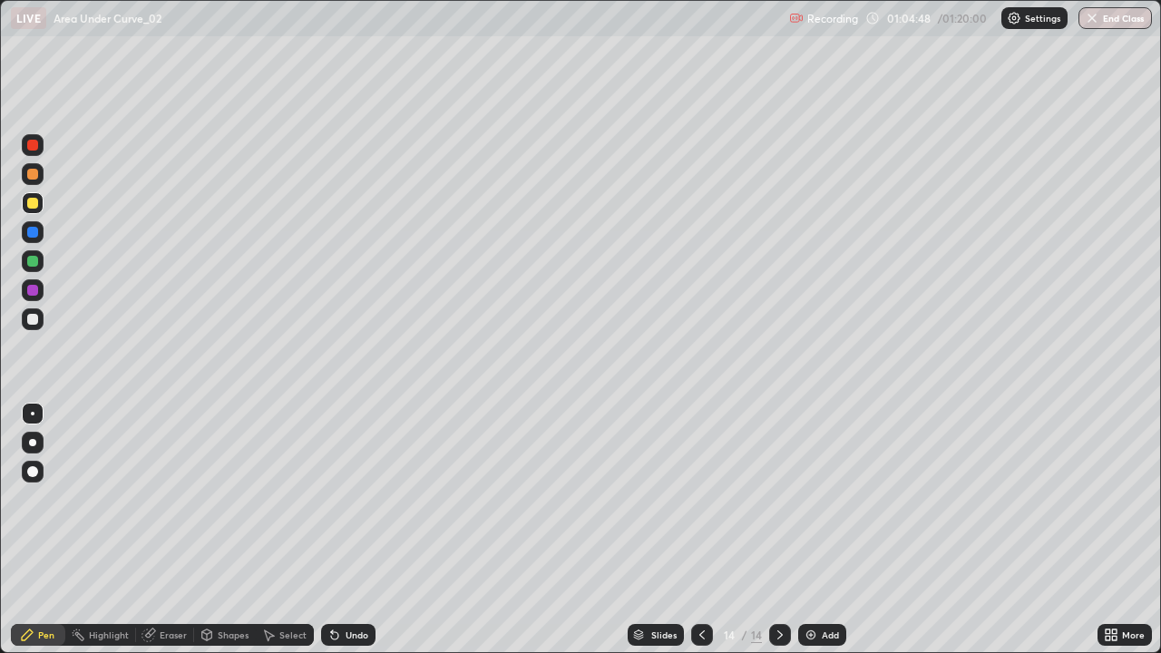
click at [35, 179] on div at bounding box center [32, 174] width 11 height 11
click at [370, 530] on div "Undo" at bounding box center [348, 635] width 54 height 22
click at [339, 530] on div "Undo" at bounding box center [348, 635] width 54 height 22
click at [332, 530] on icon at bounding box center [334, 635] width 7 height 7
click at [336, 530] on icon at bounding box center [334, 635] width 7 height 7
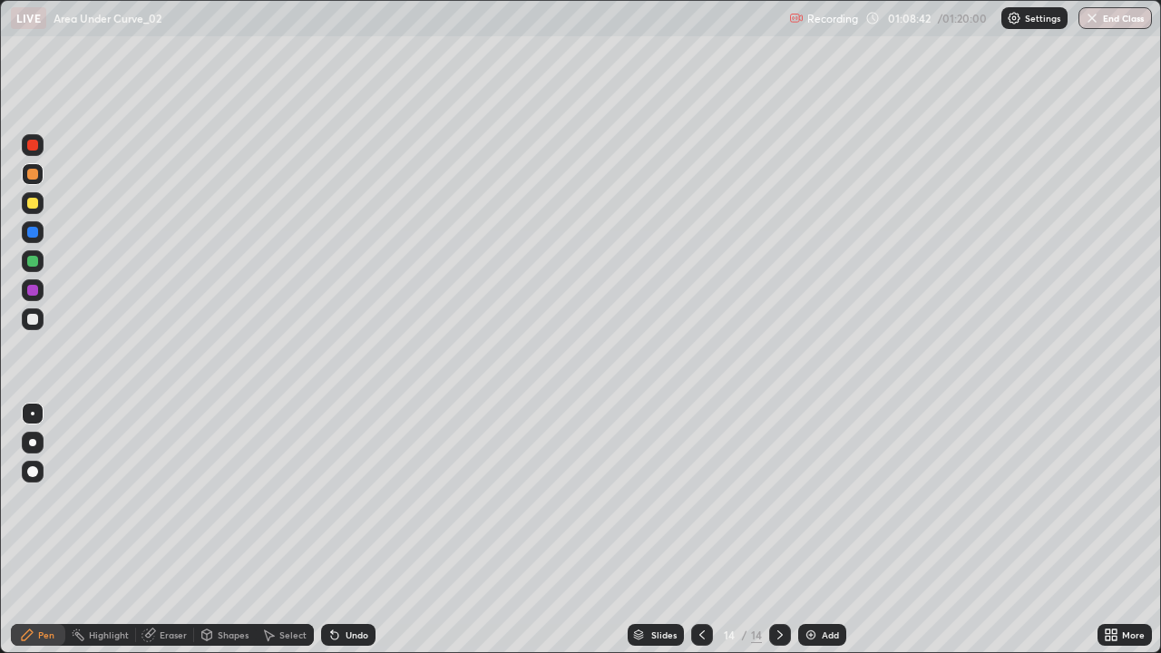
click at [807, 530] on img at bounding box center [810, 634] width 15 height 15
click at [36, 201] on div at bounding box center [32, 203] width 11 height 11
click at [33, 153] on div at bounding box center [33, 145] width 22 height 22
click at [29, 234] on div at bounding box center [32, 232] width 11 height 11
click at [29, 265] on div at bounding box center [32, 261] width 11 height 11
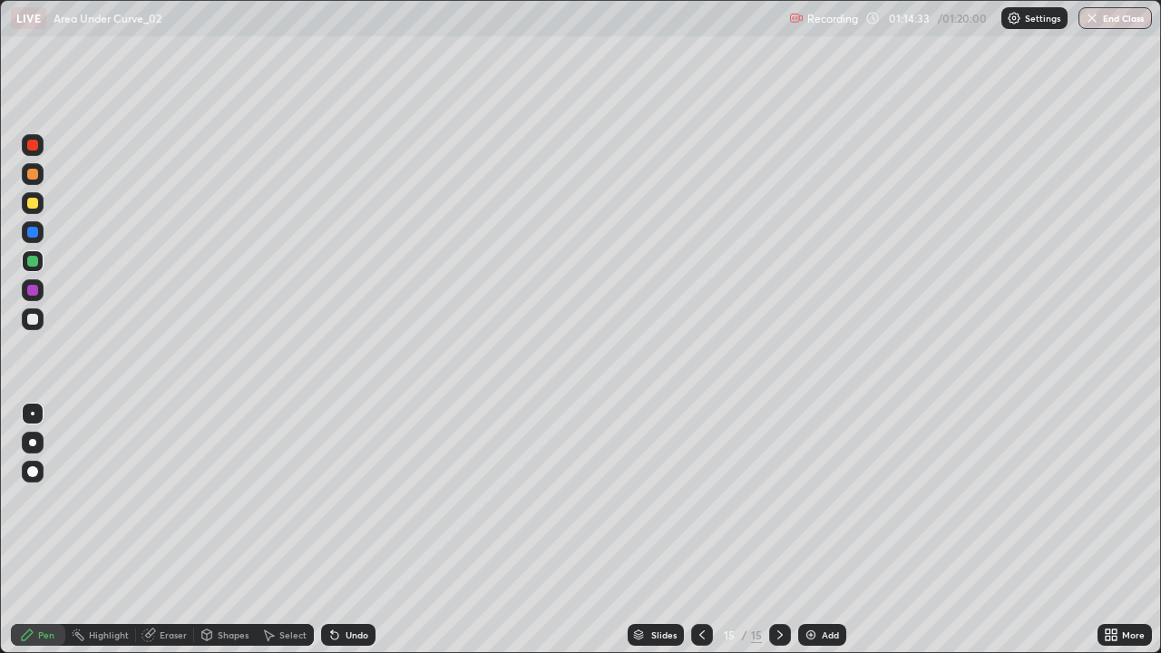
click at [812, 530] on img at bounding box center [810, 634] width 15 height 15
click at [31, 179] on div at bounding box center [32, 174] width 11 height 11
click at [341, 530] on div "Undo" at bounding box center [348, 635] width 54 height 22
click at [340, 530] on div "Undo" at bounding box center [348, 635] width 54 height 22
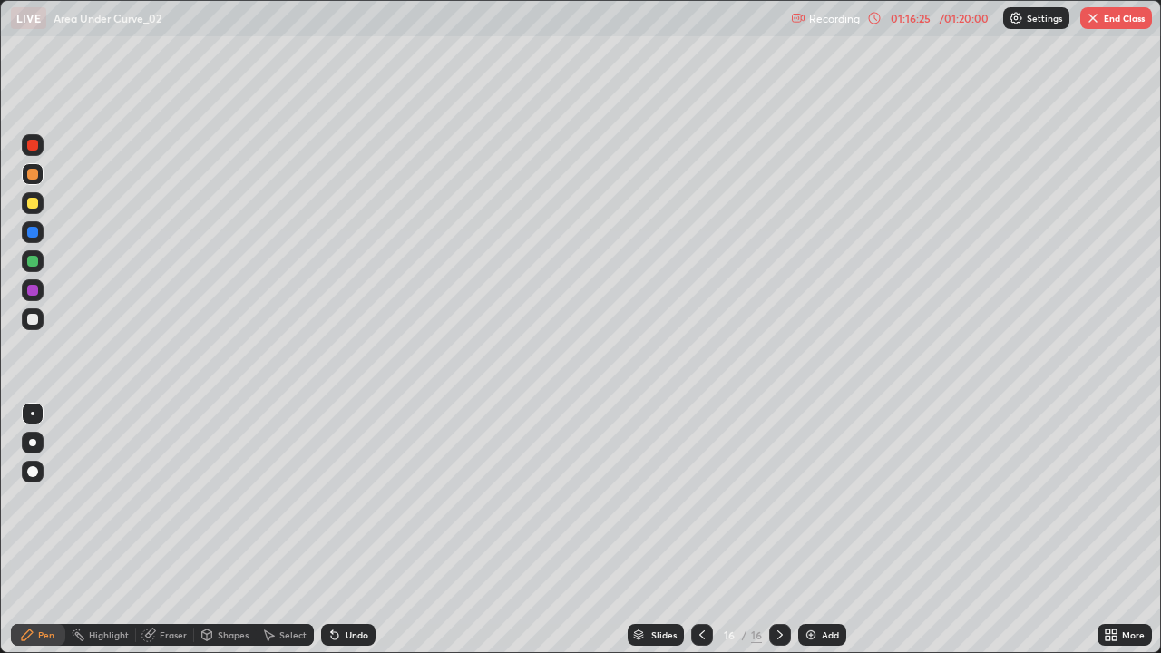
click at [1107, 21] on button "End Class" at bounding box center [1116, 18] width 72 height 22
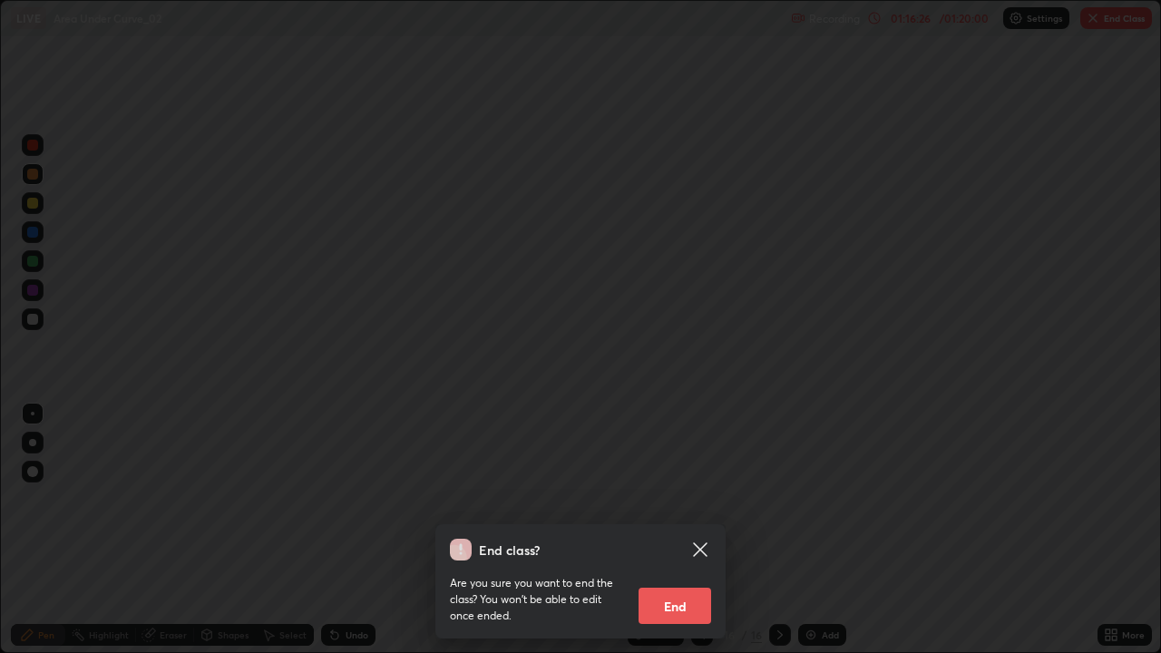
click at [699, 530] on button "End" at bounding box center [674, 606] width 73 height 36
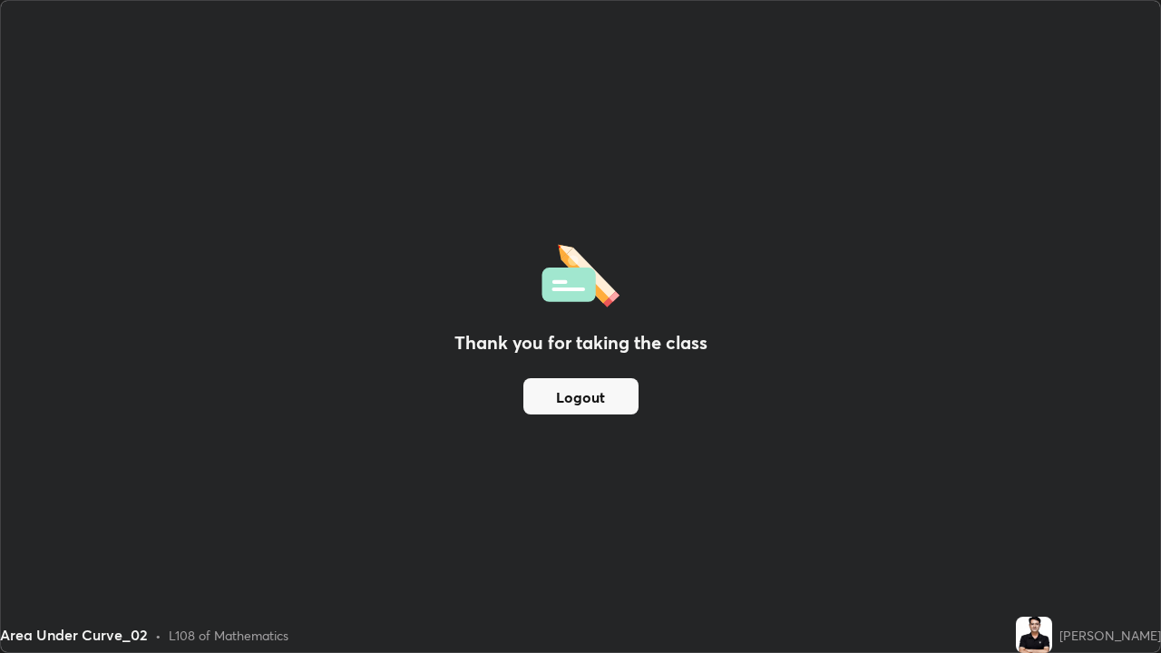
click at [602, 403] on button "Logout" at bounding box center [580, 396] width 115 height 36
